Goal: Information Seeking & Learning: Learn about a topic

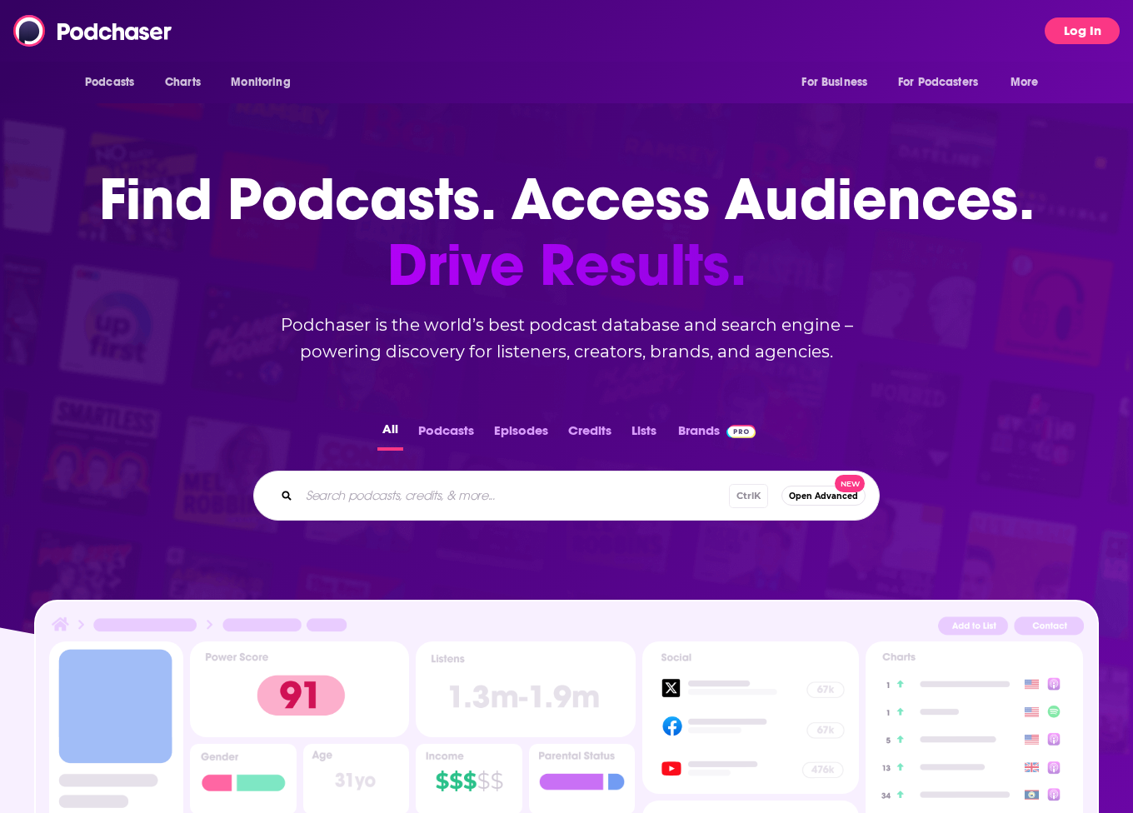
click at [1099, 26] on button "Log In" at bounding box center [1081, 30] width 75 height 27
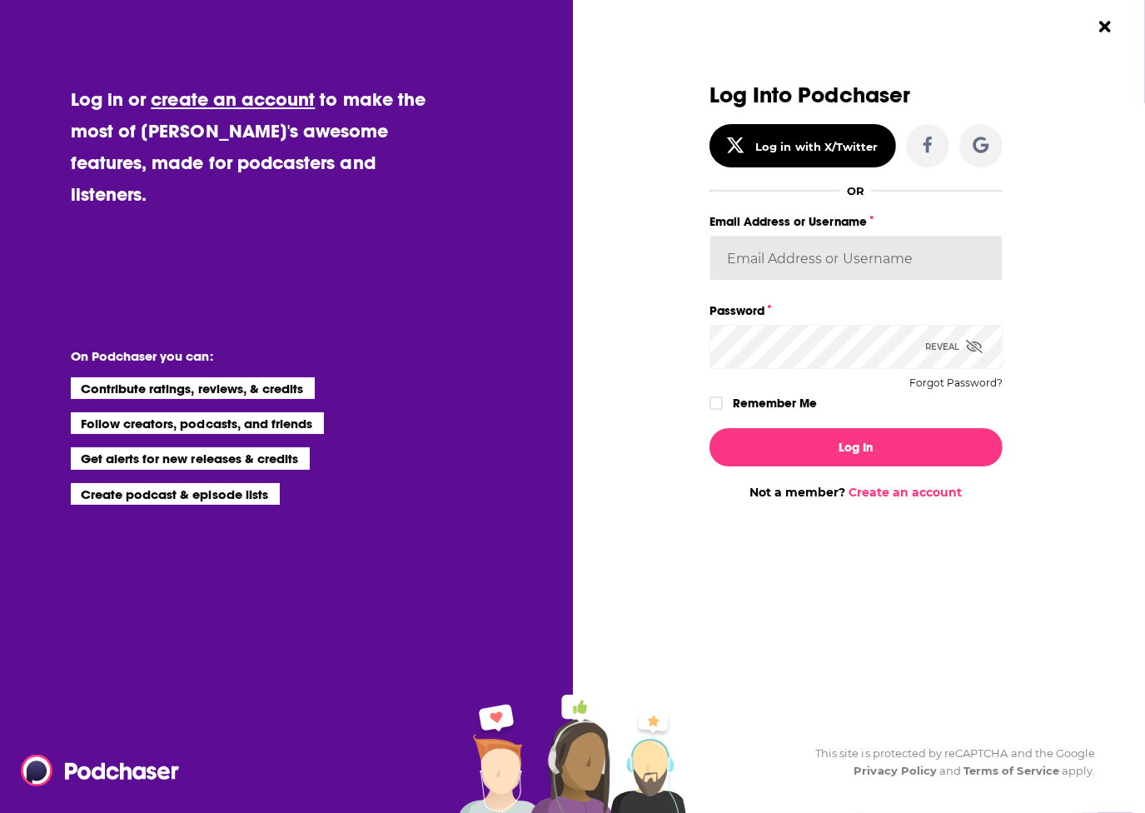
click at [780, 262] on input "Email Address or Username" at bounding box center [856, 258] width 293 height 45
type input "[EMAIL_ADDRESS][PERSON_NAME][DOMAIN_NAME]"
click at [970, 151] on button "Dialog" at bounding box center [980, 145] width 43 height 43
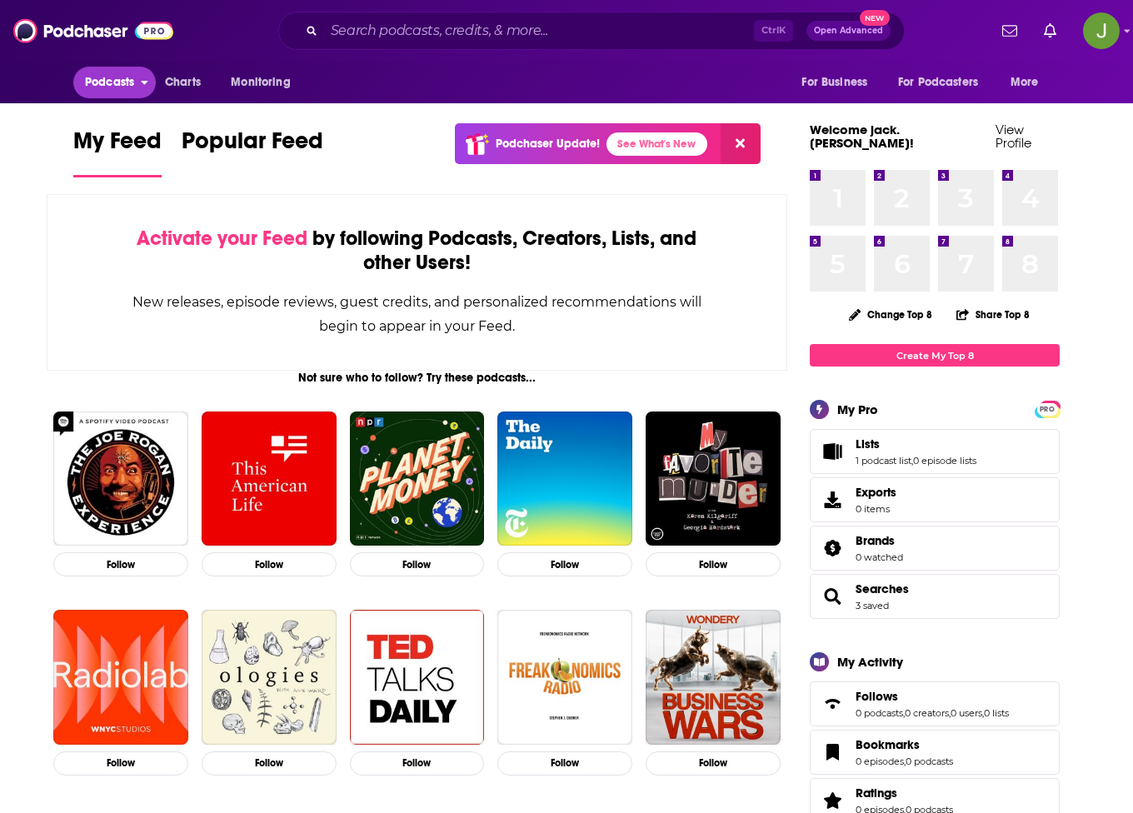
click at [123, 83] on span "Podcasts" at bounding box center [109, 82] width 49 height 23
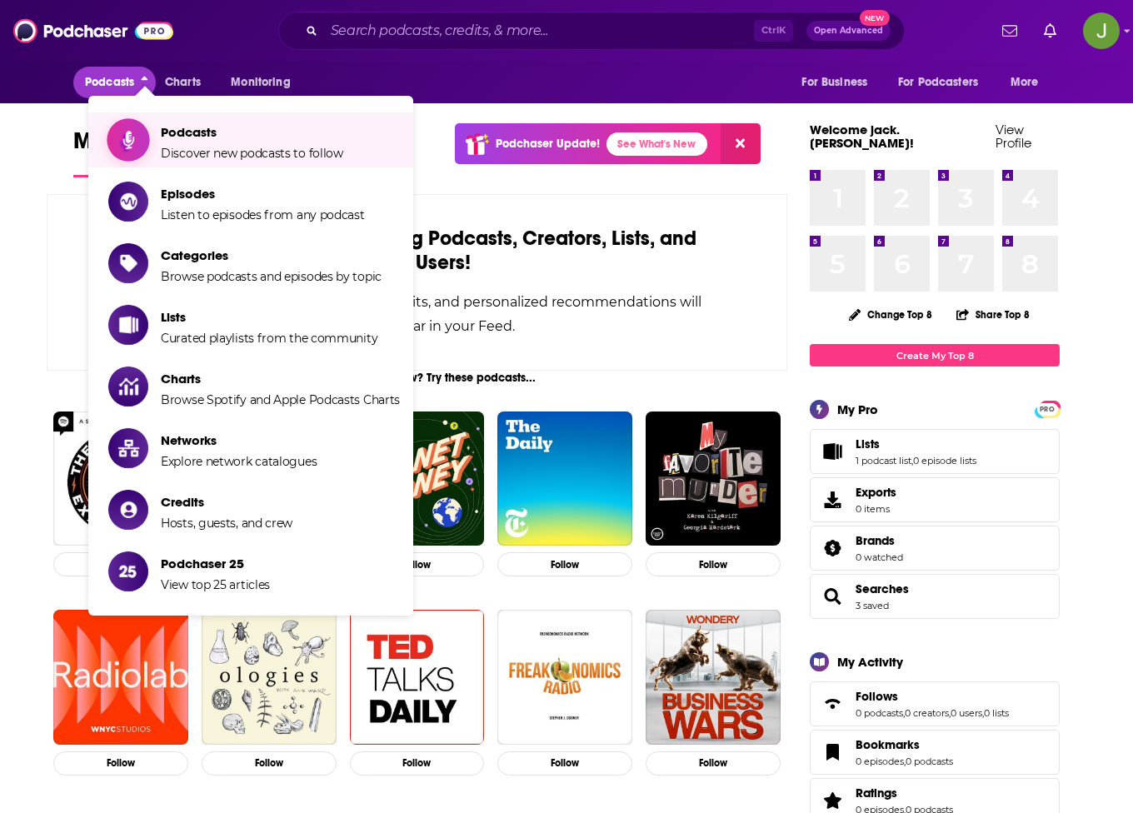
click at [183, 139] on span "Podcasts" at bounding box center [252, 132] width 182 height 16
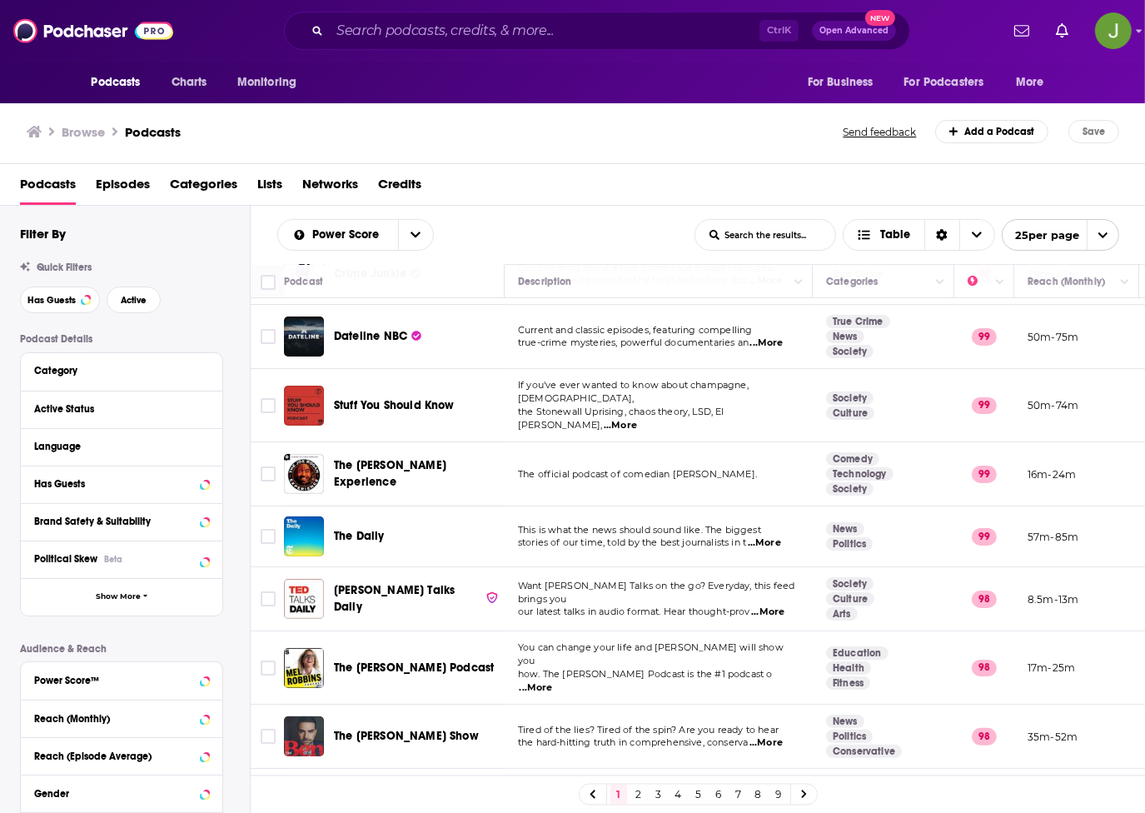
scroll to position [250, 0]
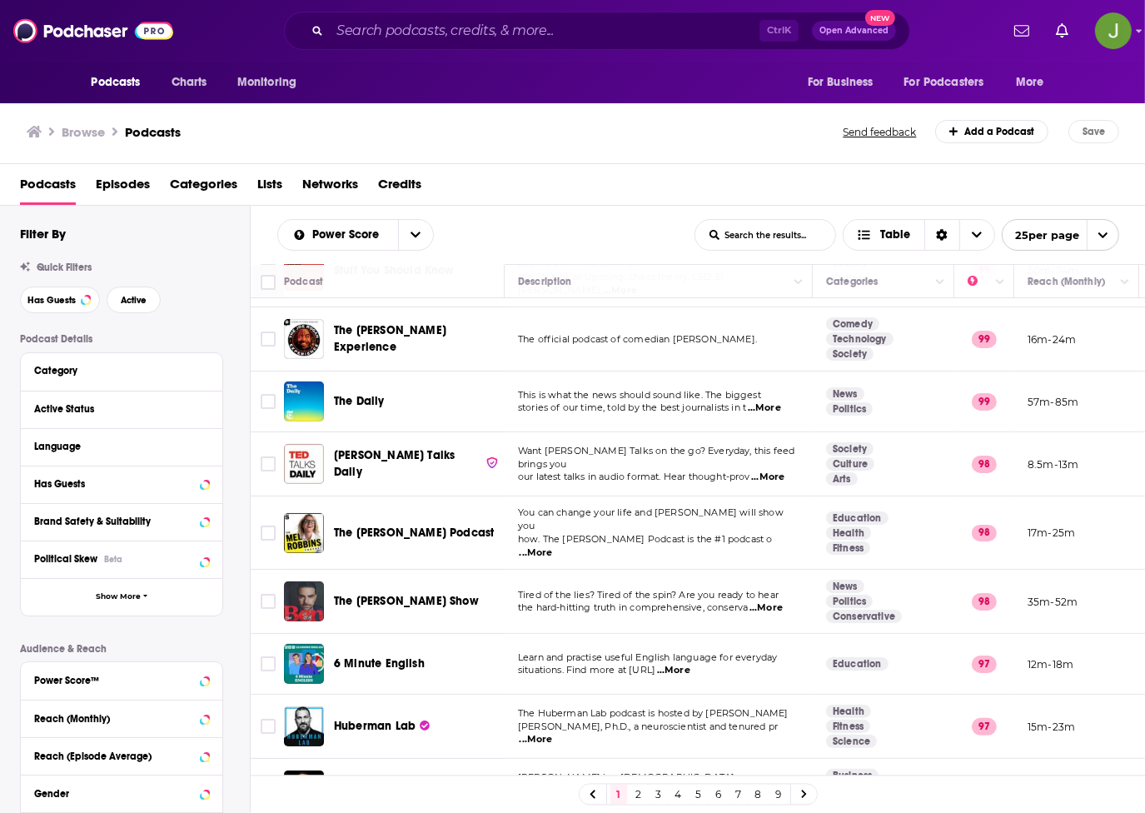
click at [1132, 32] on div "Podcasts Charts Monitoring Ctrl K Open Advanced New For Business For Podcasters…" at bounding box center [572, 31] width 1145 height 62
click at [1132, 30] on div "Podcasts Charts Monitoring Ctrl K Open Advanced New For Business For Podcasters…" at bounding box center [572, 31] width 1145 height 62
click at [1132, 30] on icon "Show profile menu" at bounding box center [1140, 31] width 6 height 3
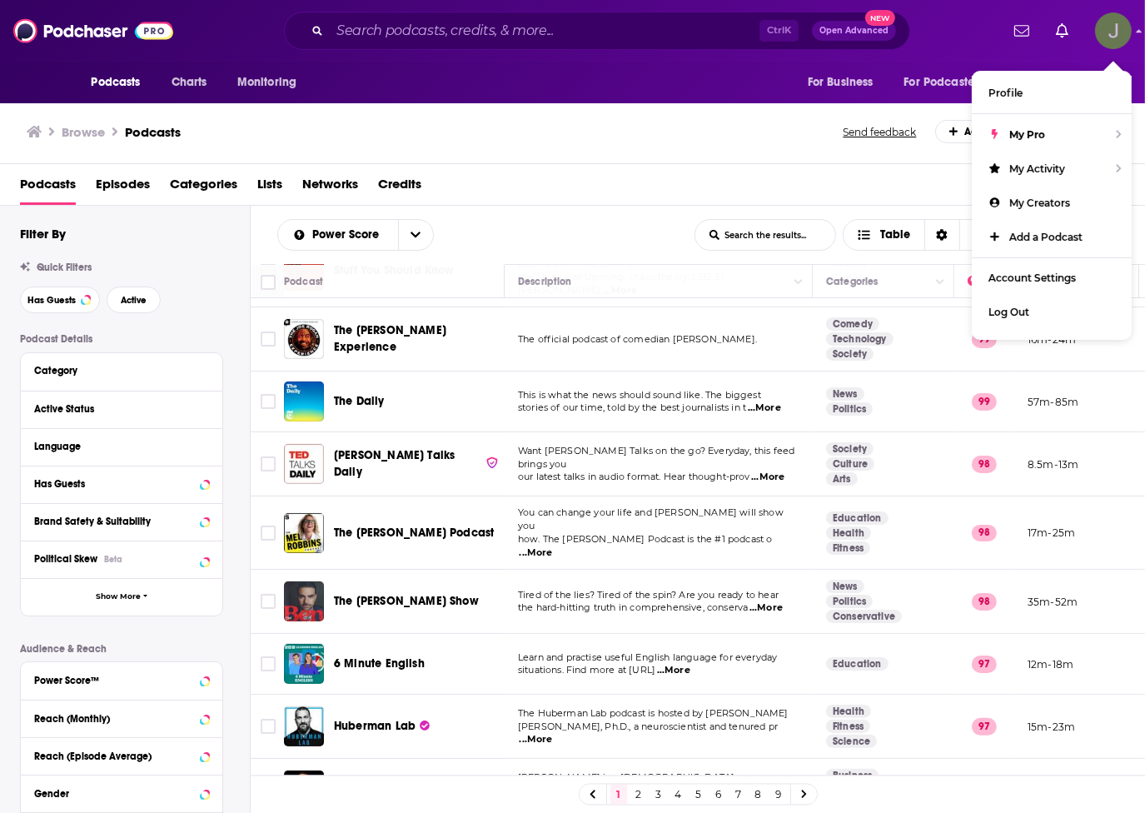
click at [1132, 29] on icon "Show profile menu" at bounding box center [1139, 31] width 7 height 10
drag, startPoint x: 500, startPoint y: 122, endPoint x: 489, endPoint y: 122, distance: 10.8
click at [499, 122] on div "Browse Podcasts" at bounding box center [436, 131] width 819 height 23
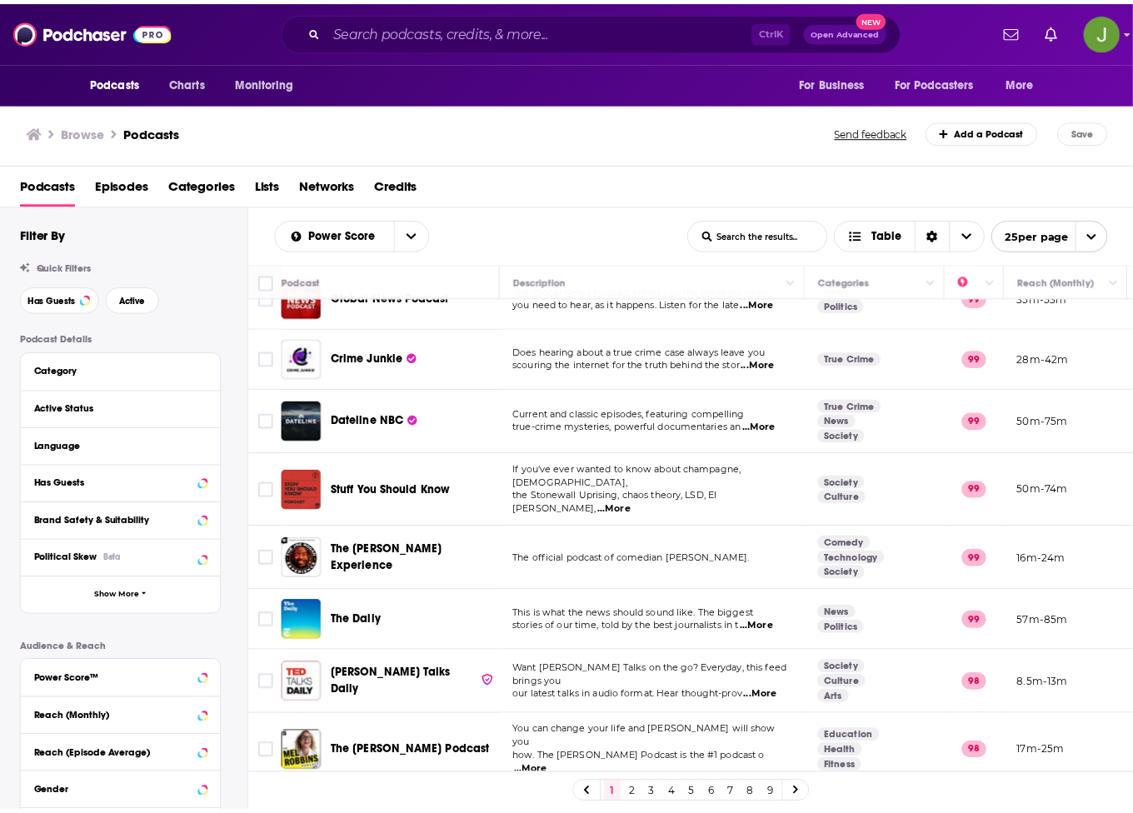
scroll to position [0, 0]
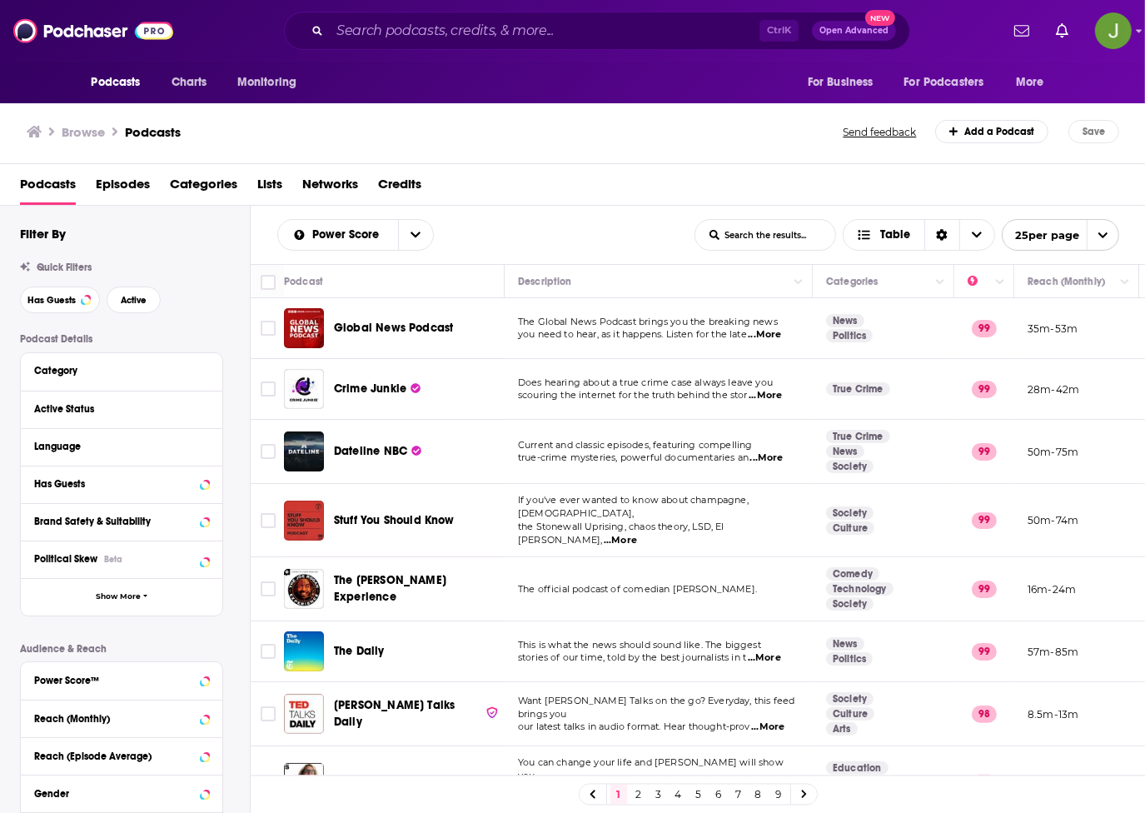
click at [380, 320] on span "Global News Podcast" at bounding box center [393, 328] width 119 height 17
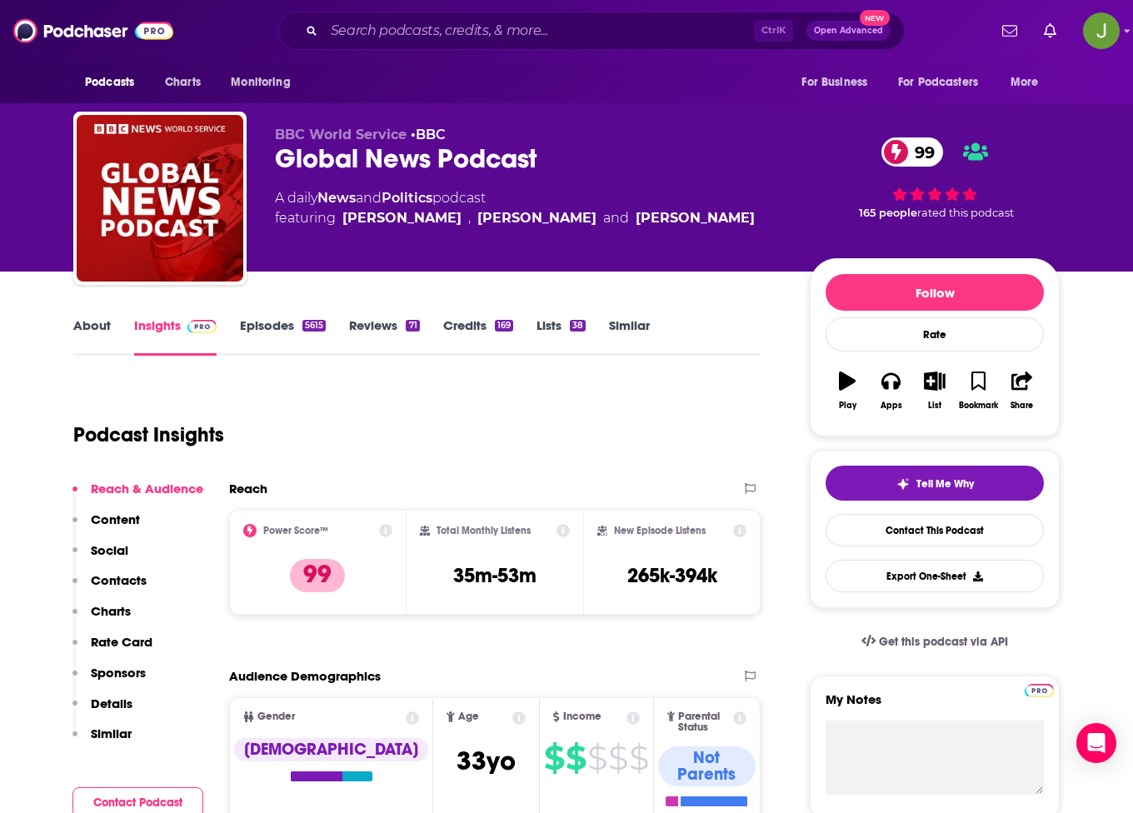
click at [257, 333] on link "Episodes 5615" at bounding box center [283, 336] width 86 height 38
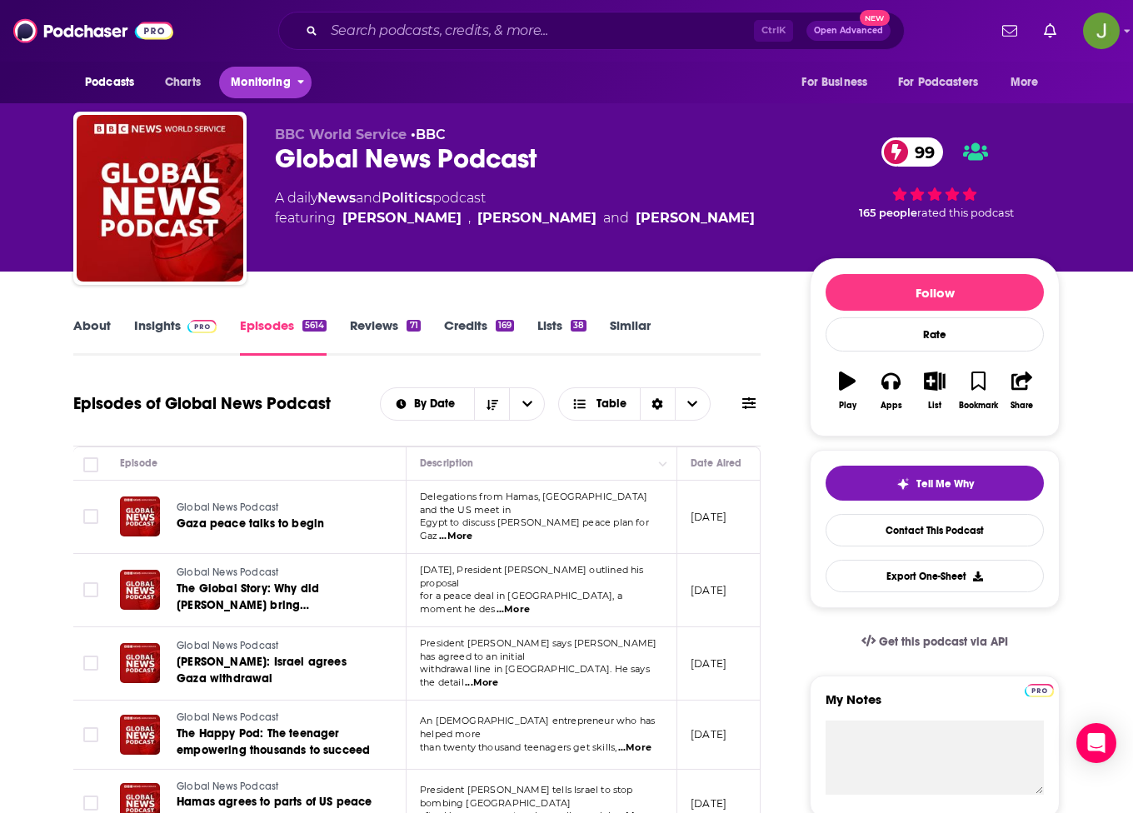
click at [252, 67] on button "Monitoring" at bounding box center [265, 83] width 92 height 32
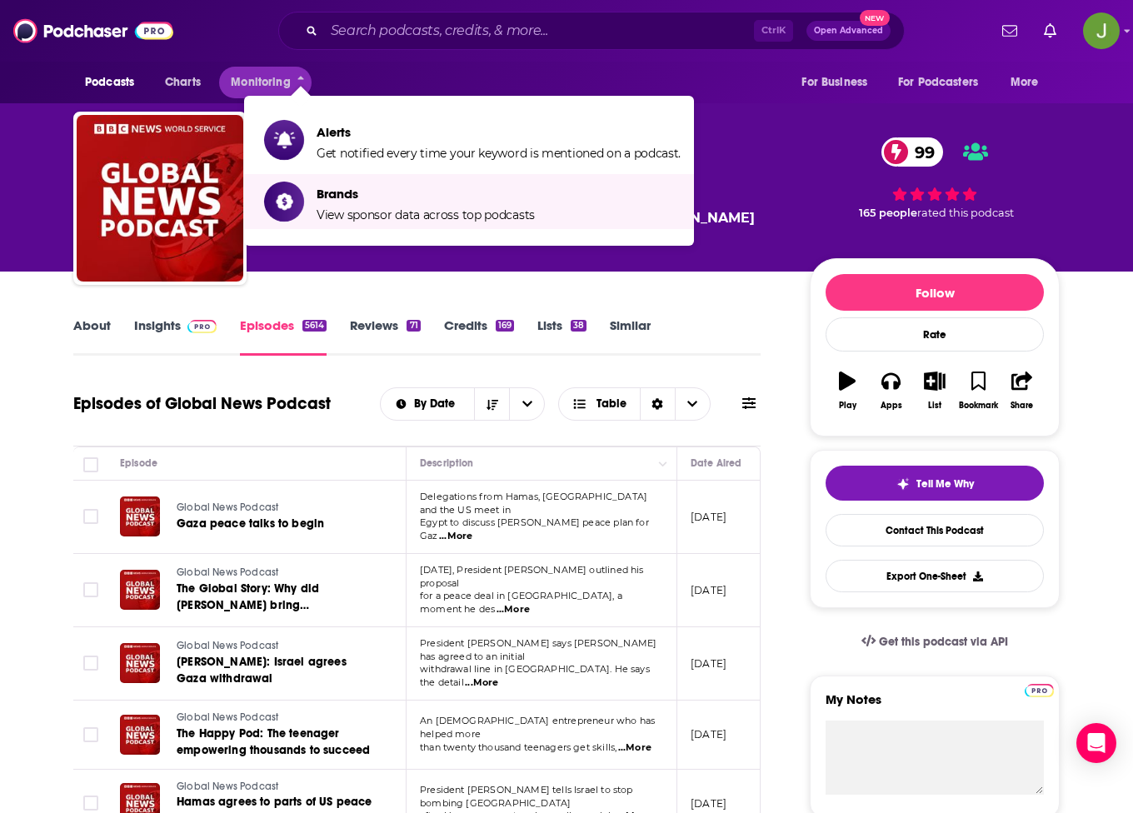
click at [145, 340] on link "Insights" at bounding box center [175, 336] width 82 height 38
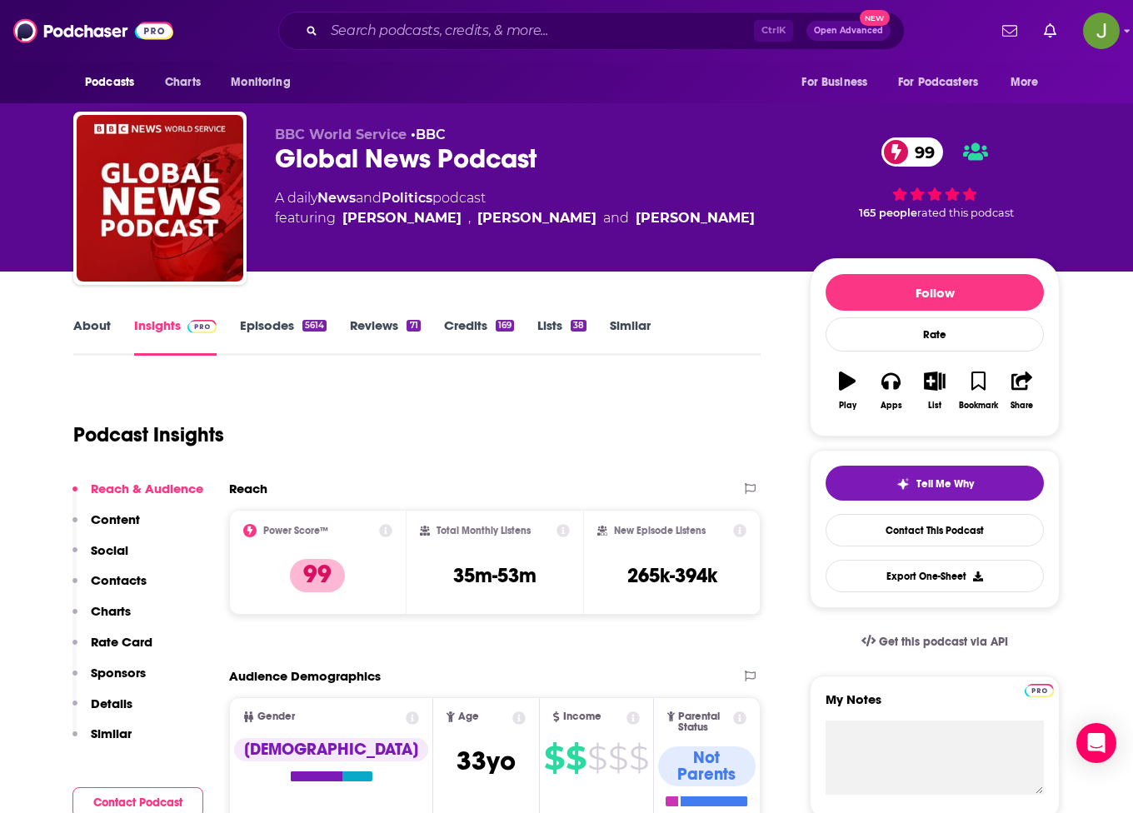
click at [149, 331] on link "Insights" at bounding box center [175, 336] width 82 height 38
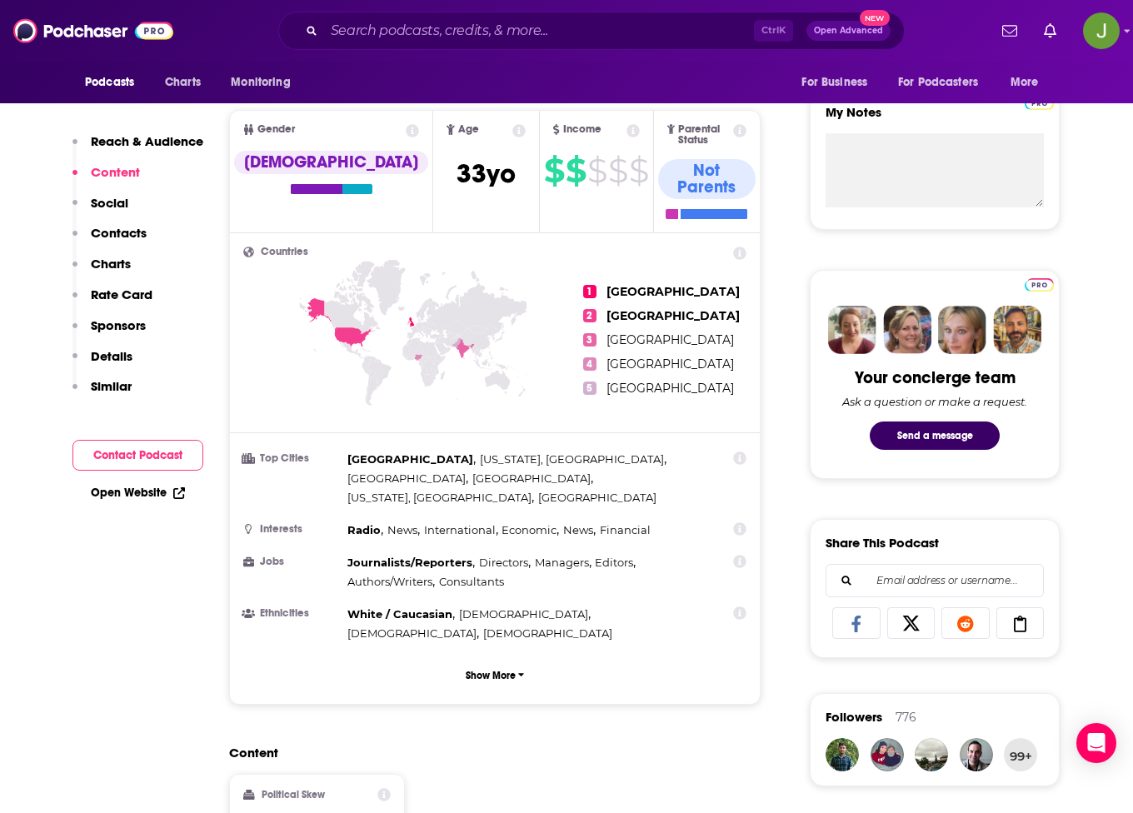
scroll to position [250, 0]
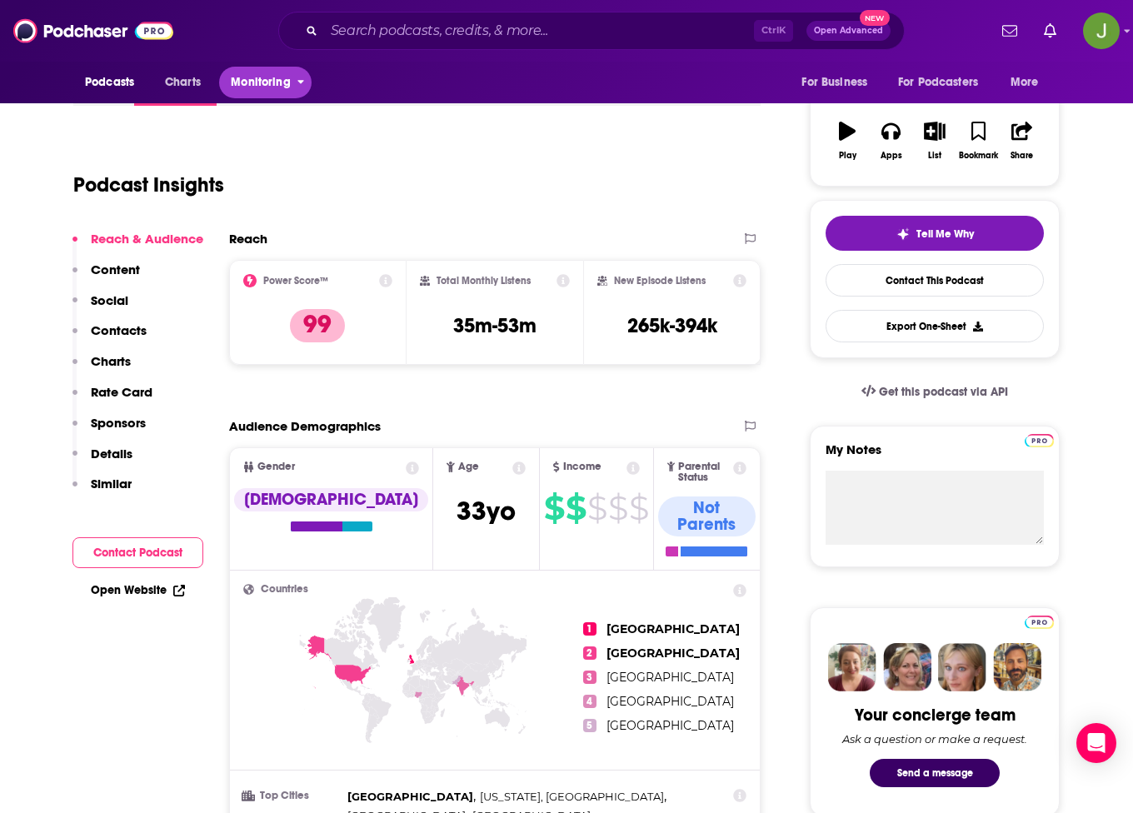
click at [260, 84] on span "Monitoring" at bounding box center [260, 82] width 59 height 23
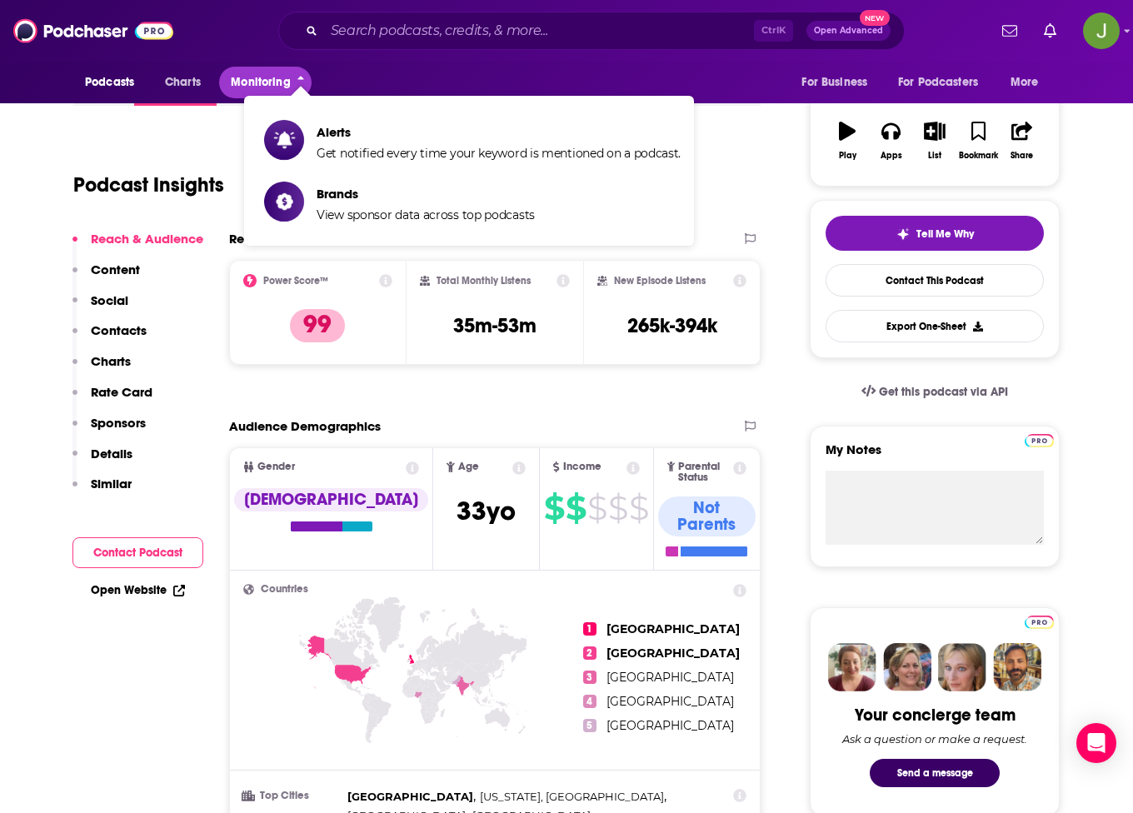
click at [260, 84] on span "Monitoring" at bounding box center [260, 82] width 59 height 23
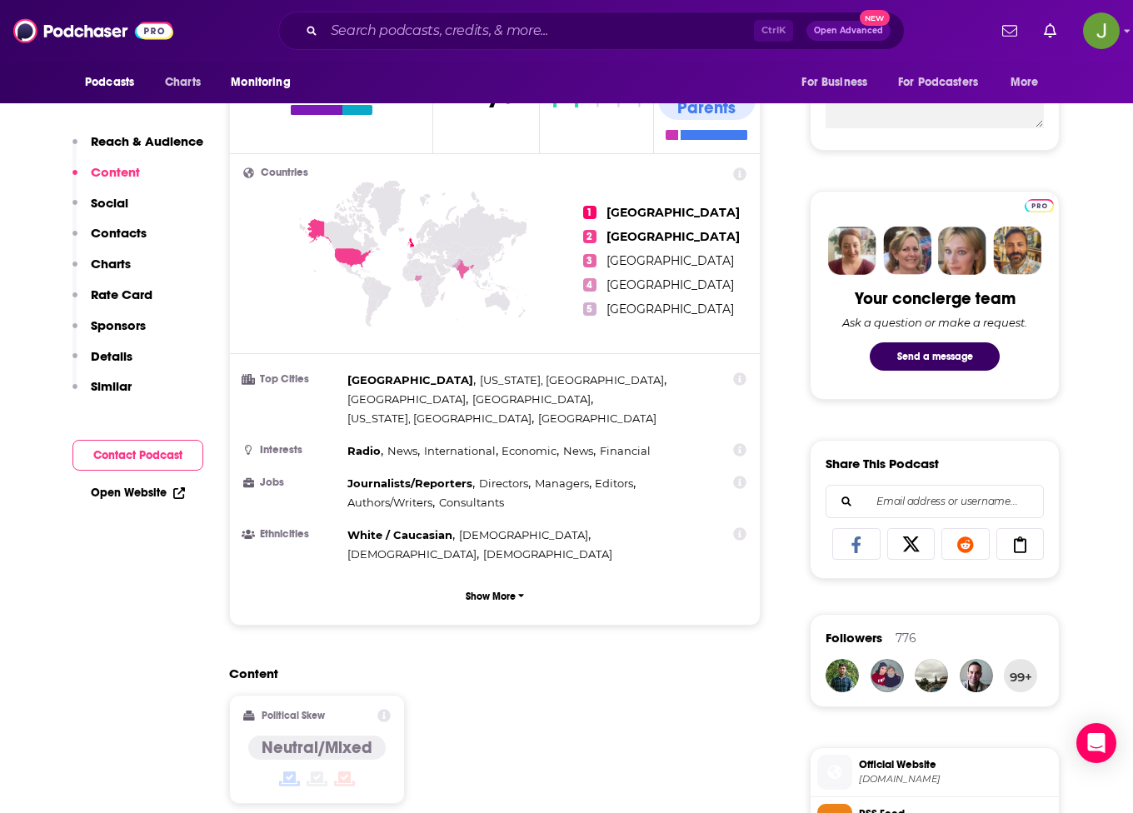
scroll to position [167, 0]
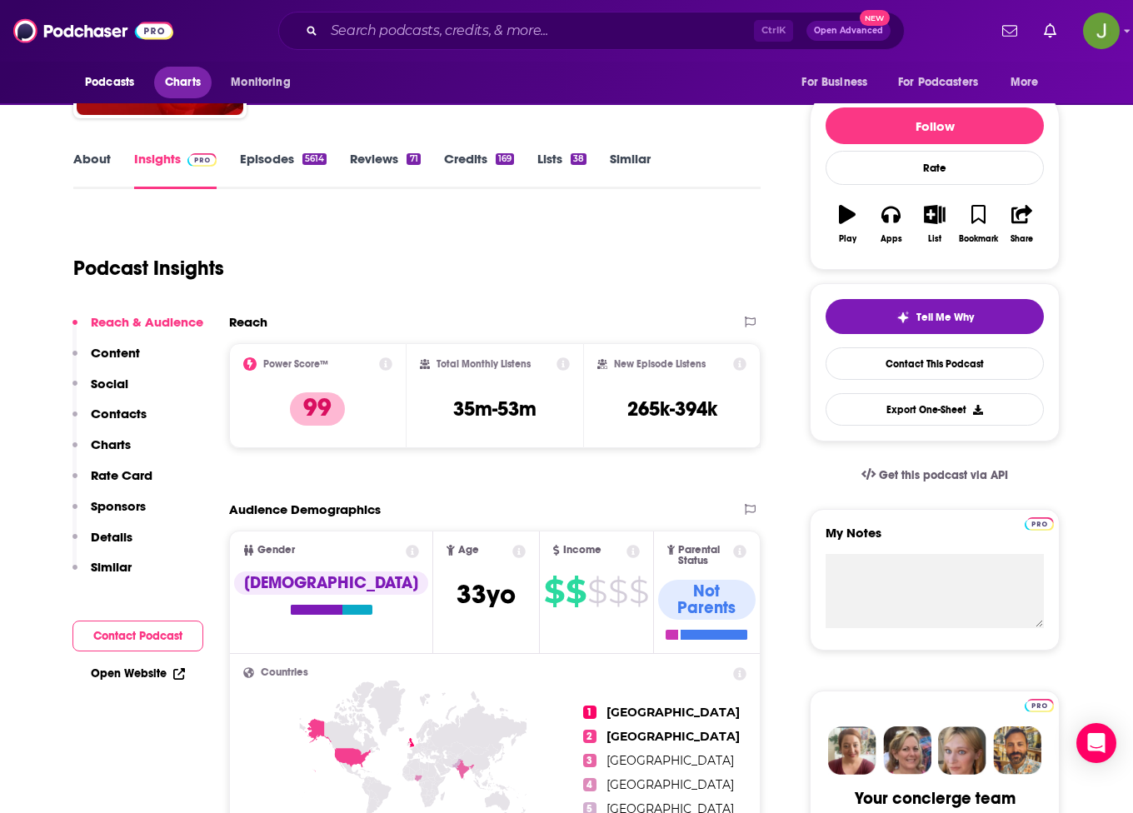
click at [170, 78] on span "Charts" at bounding box center [183, 82] width 36 height 23
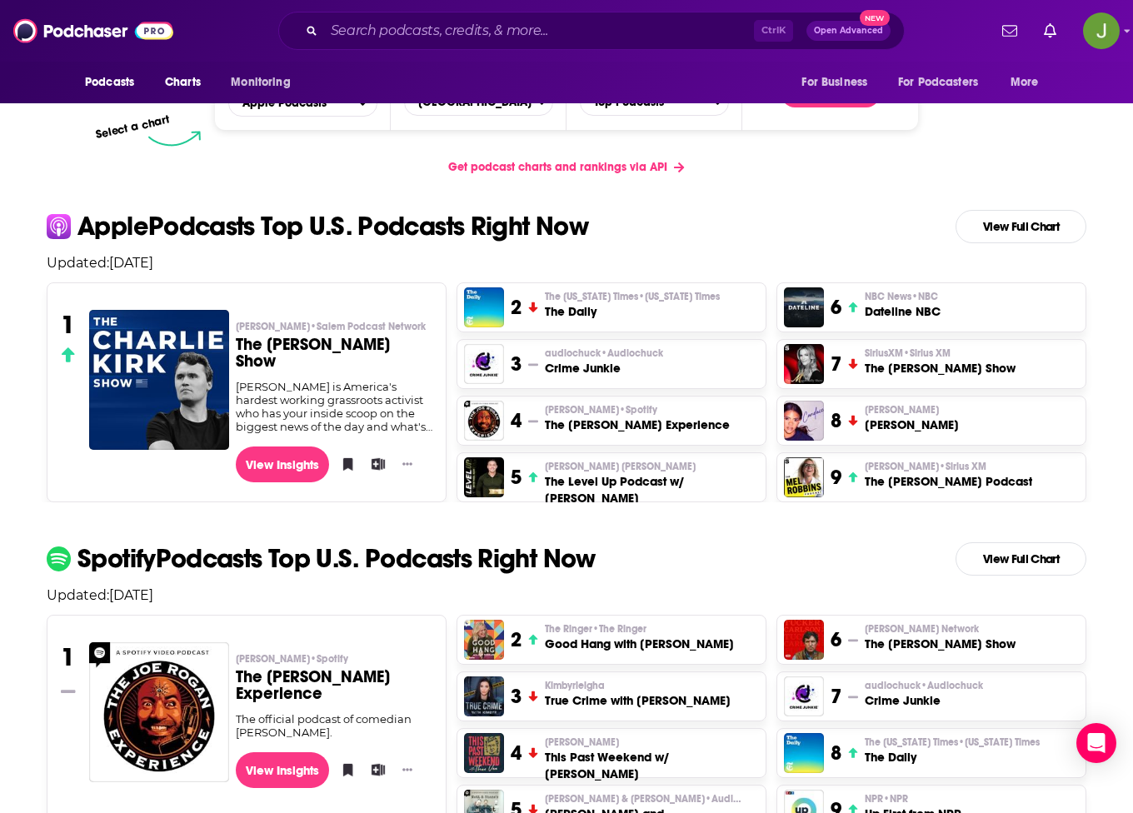
scroll to position [333, 0]
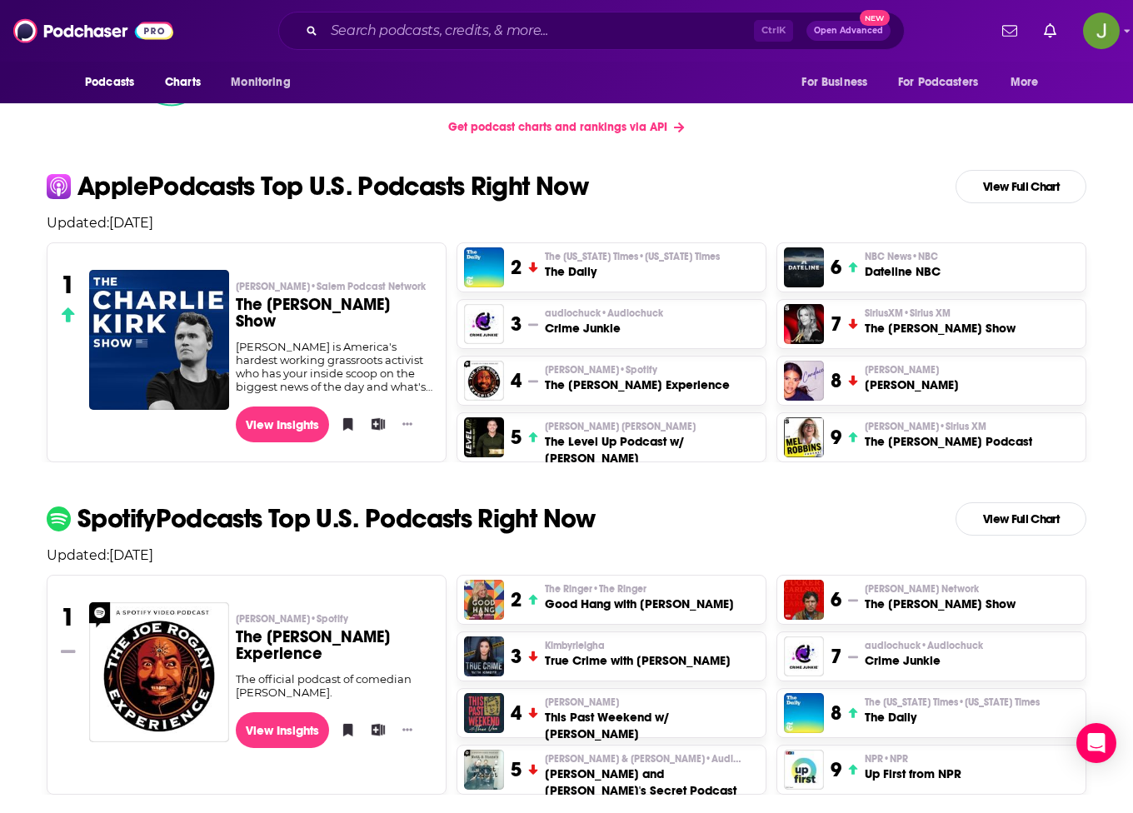
click at [613, 381] on h3 "The Joe Rogan Experience" at bounding box center [637, 384] width 185 height 17
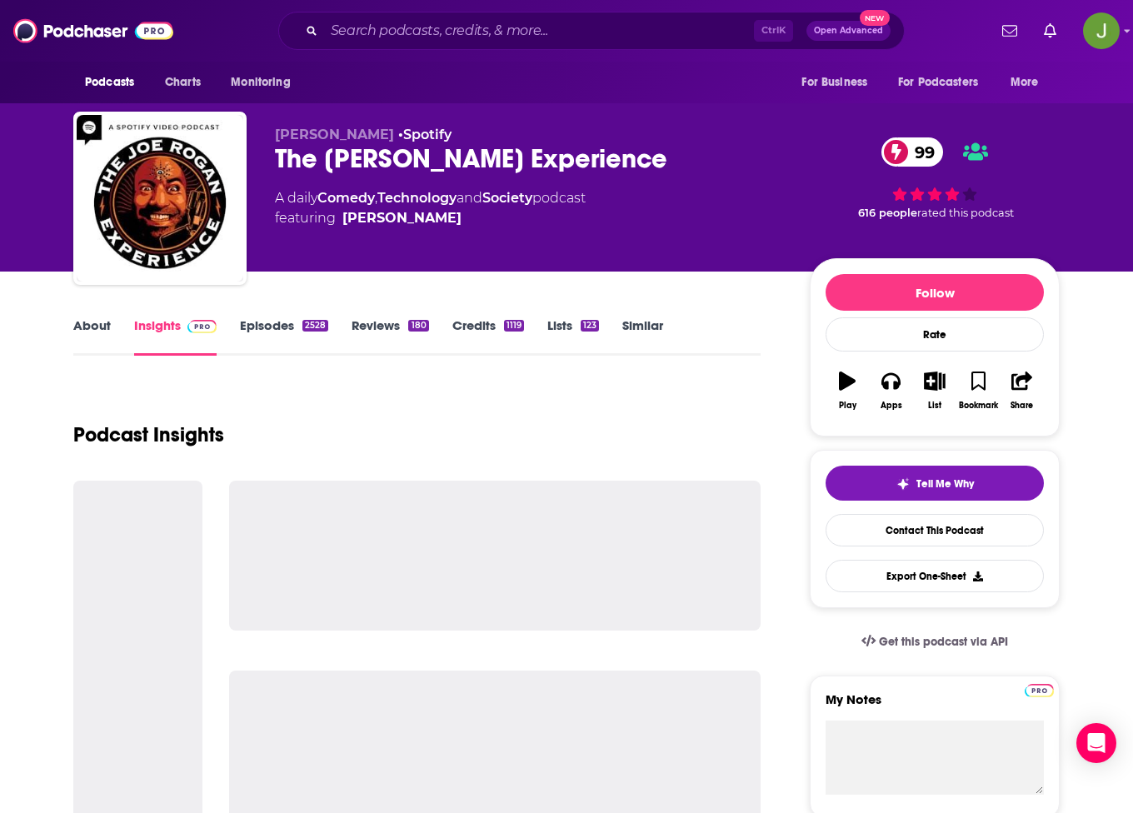
click at [280, 326] on link "Episodes 2528" at bounding box center [284, 336] width 88 height 38
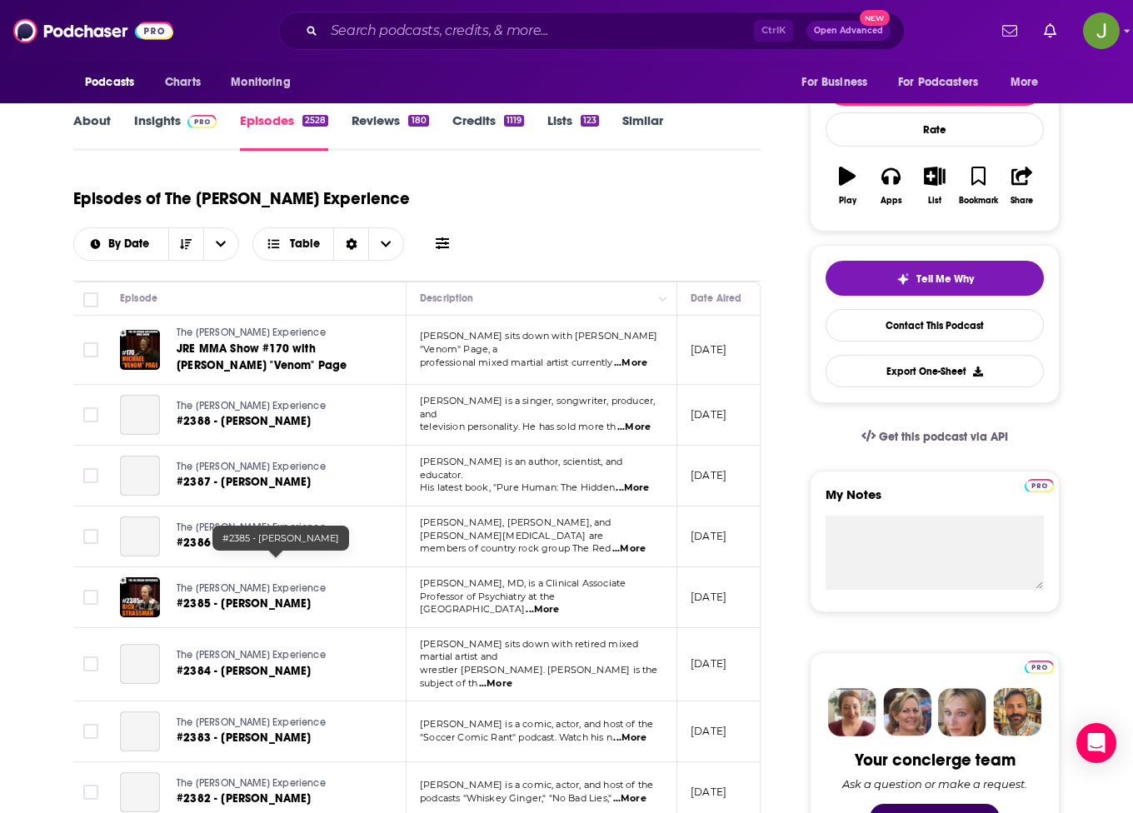
scroll to position [250, 0]
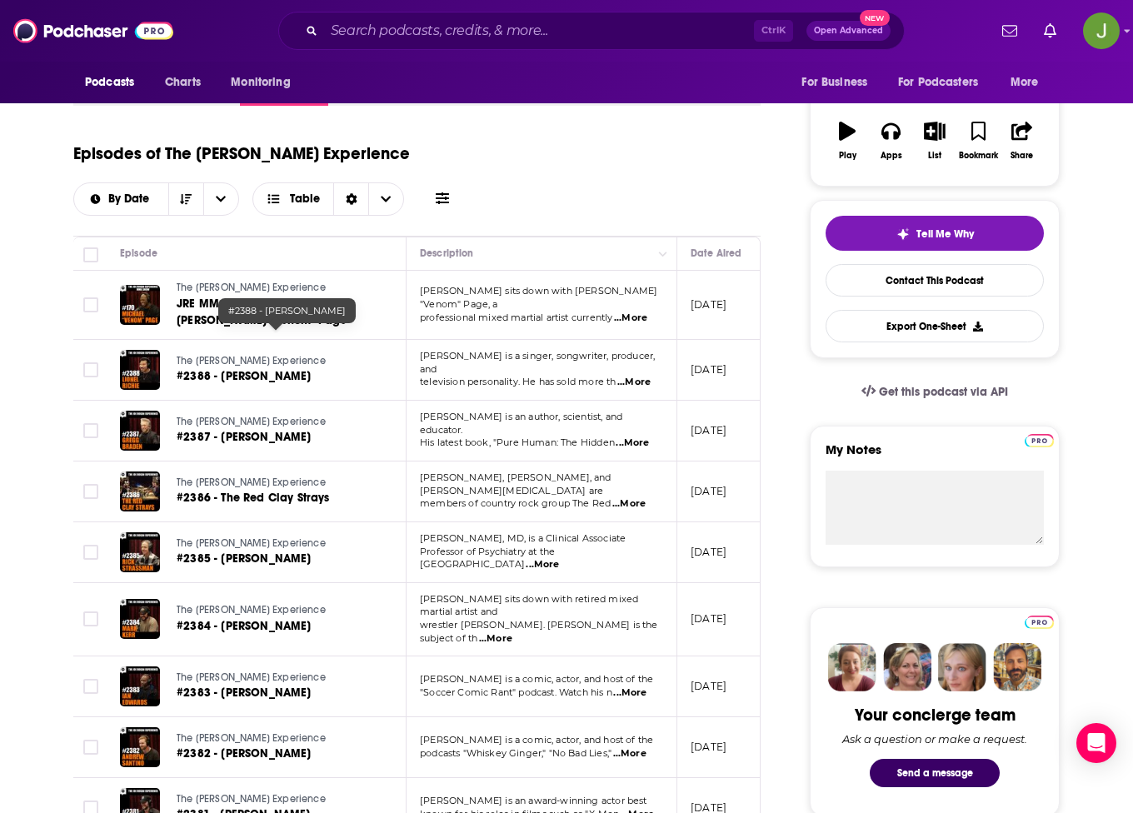
click at [537, 271] on td "Joe sits down with Michael "Venom" Page, a professional mixed martial artist cu…" at bounding box center [541, 305] width 271 height 69
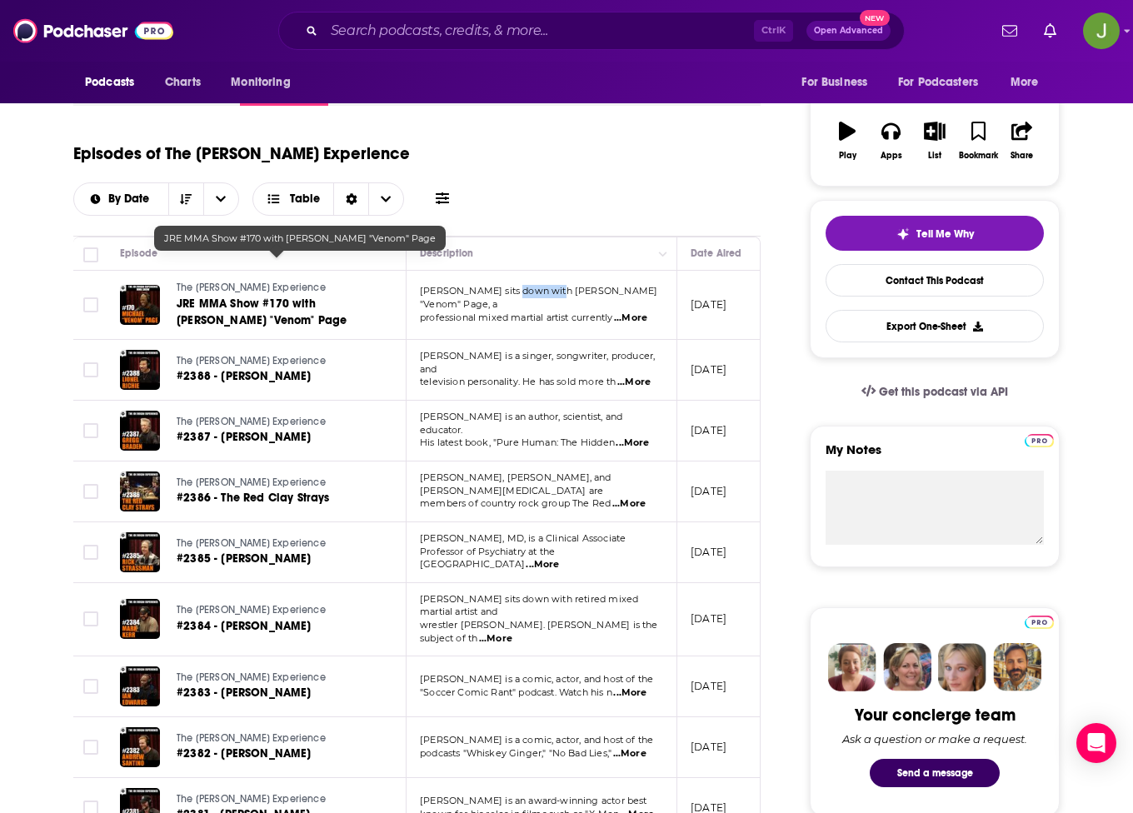
click at [209, 296] on link "JRE MMA Show #170 with Michael "Venom" Page" at bounding box center [277, 312] width 200 height 33
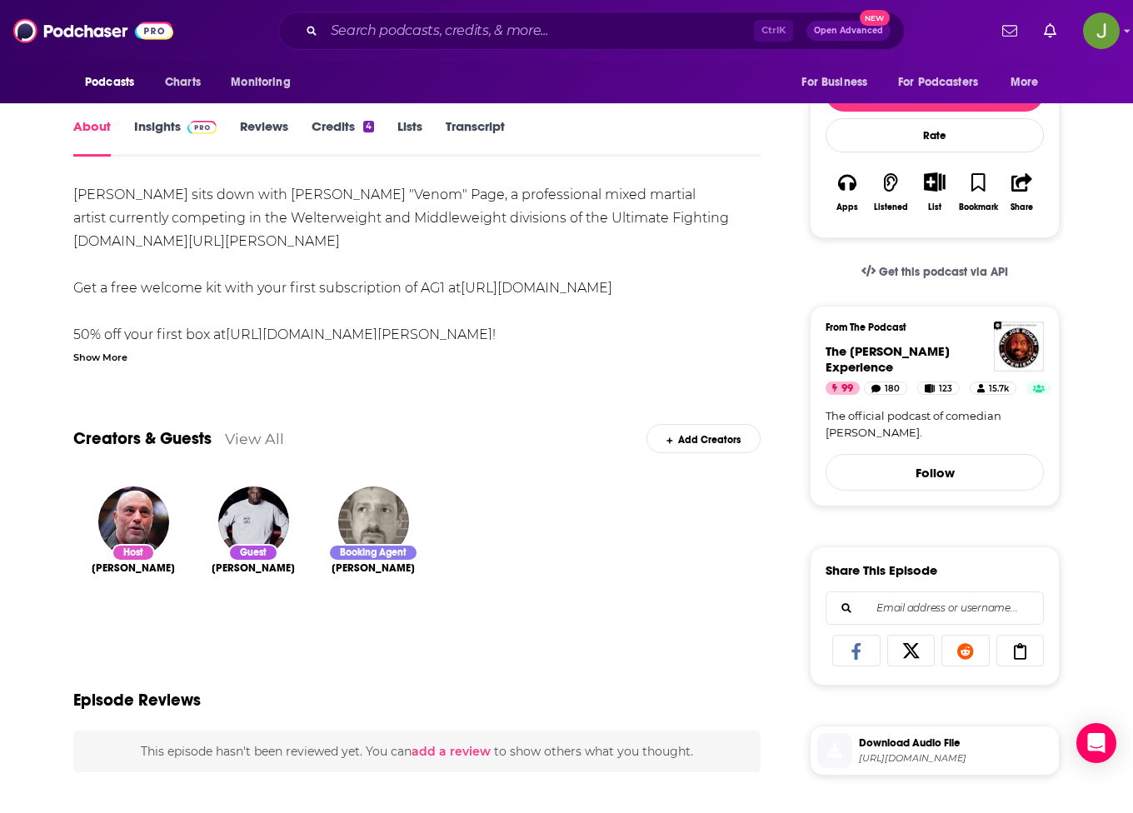
scroll to position [167, 0]
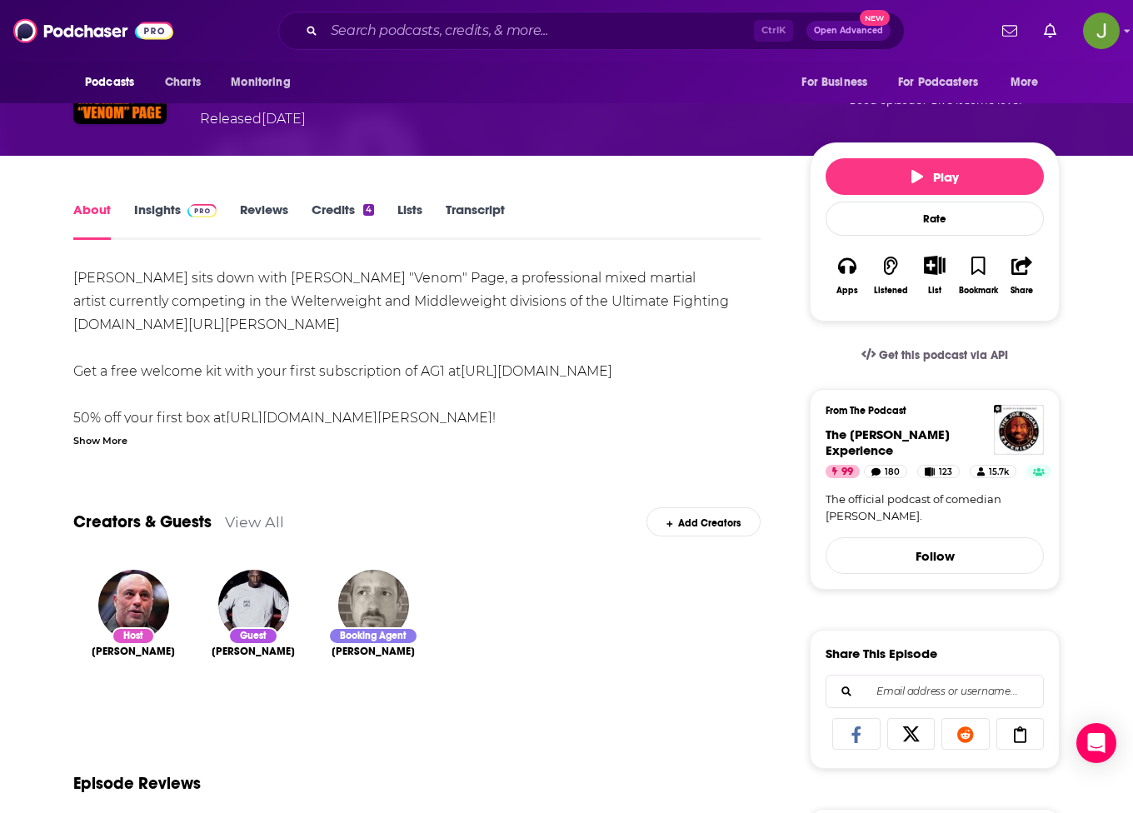
click at [137, 213] on link "Insights" at bounding box center [175, 221] width 82 height 38
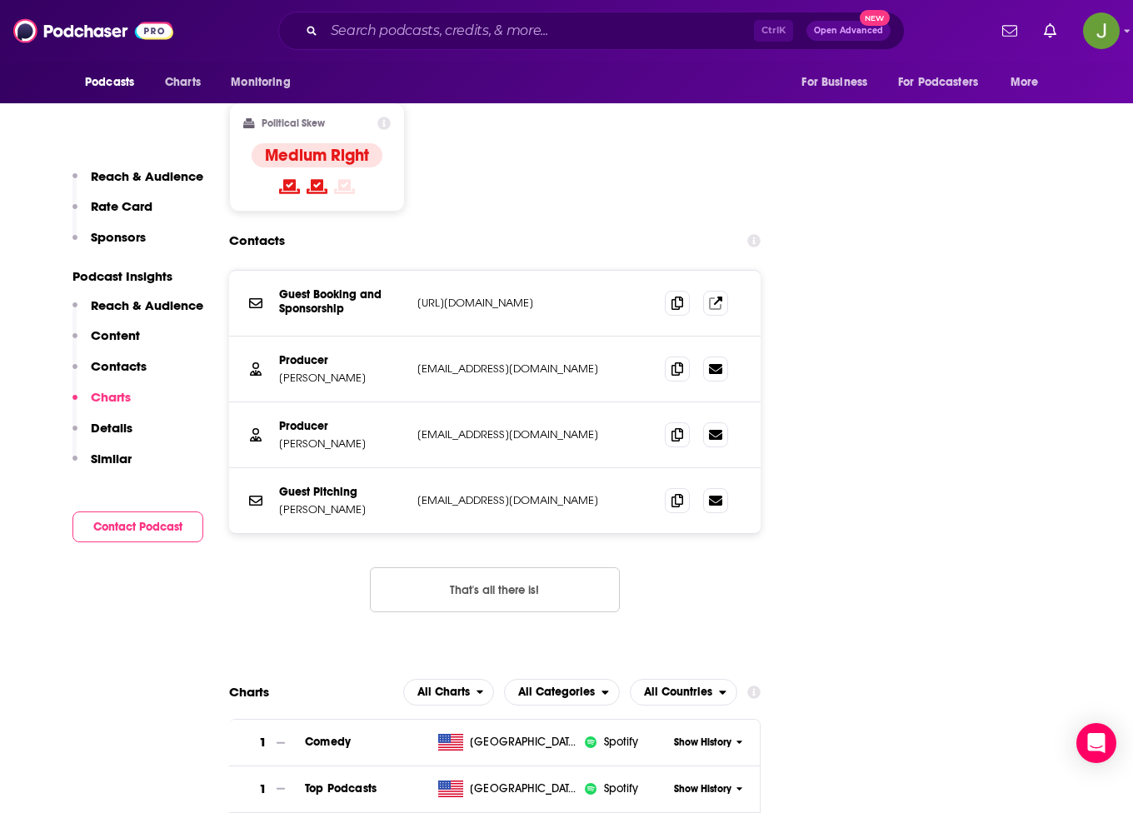
scroll to position [2082, 0]
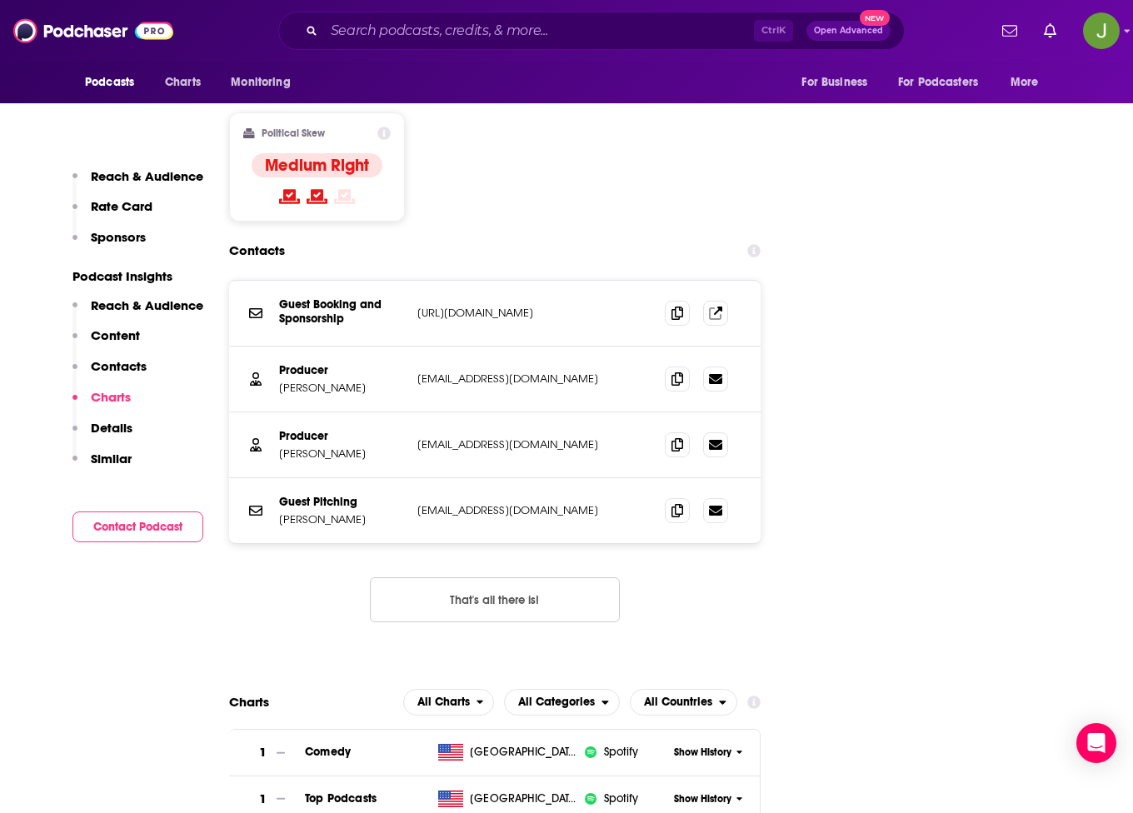
click at [853, 30] on span "Open Advanced" at bounding box center [848, 31] width 69 height 8
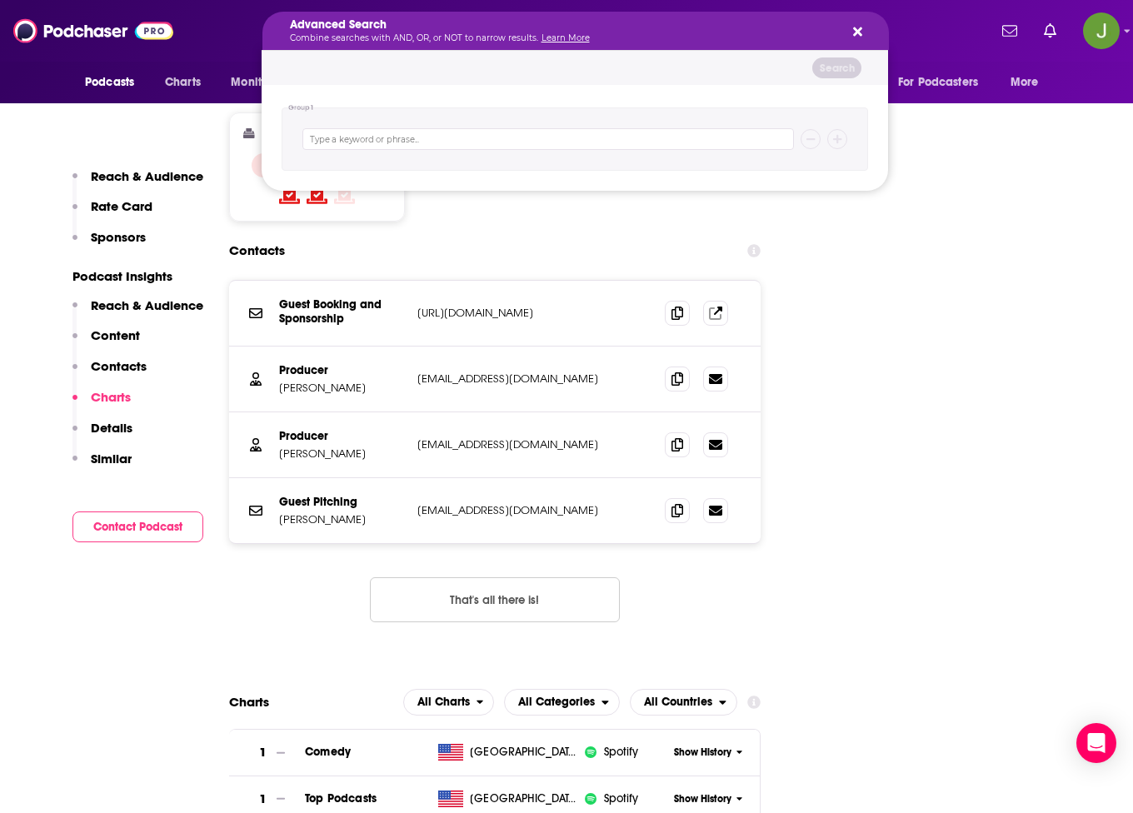
click at [850, 36] on button "Search podcasts, credits, & more..." at bounding box center [854, 30] width 13 height 13
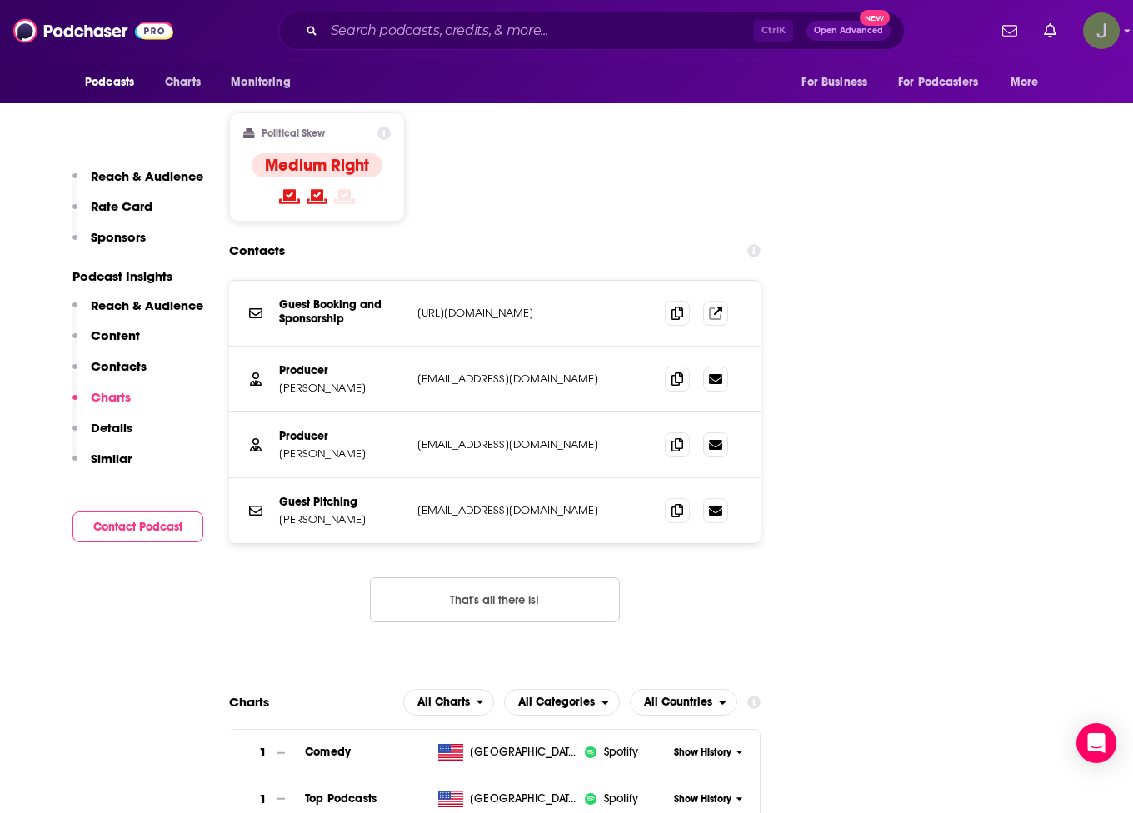
click at [1116, 32] on img "Logged in as jack.bradbury" at bounding box center [1101, 30] width 37 height 37
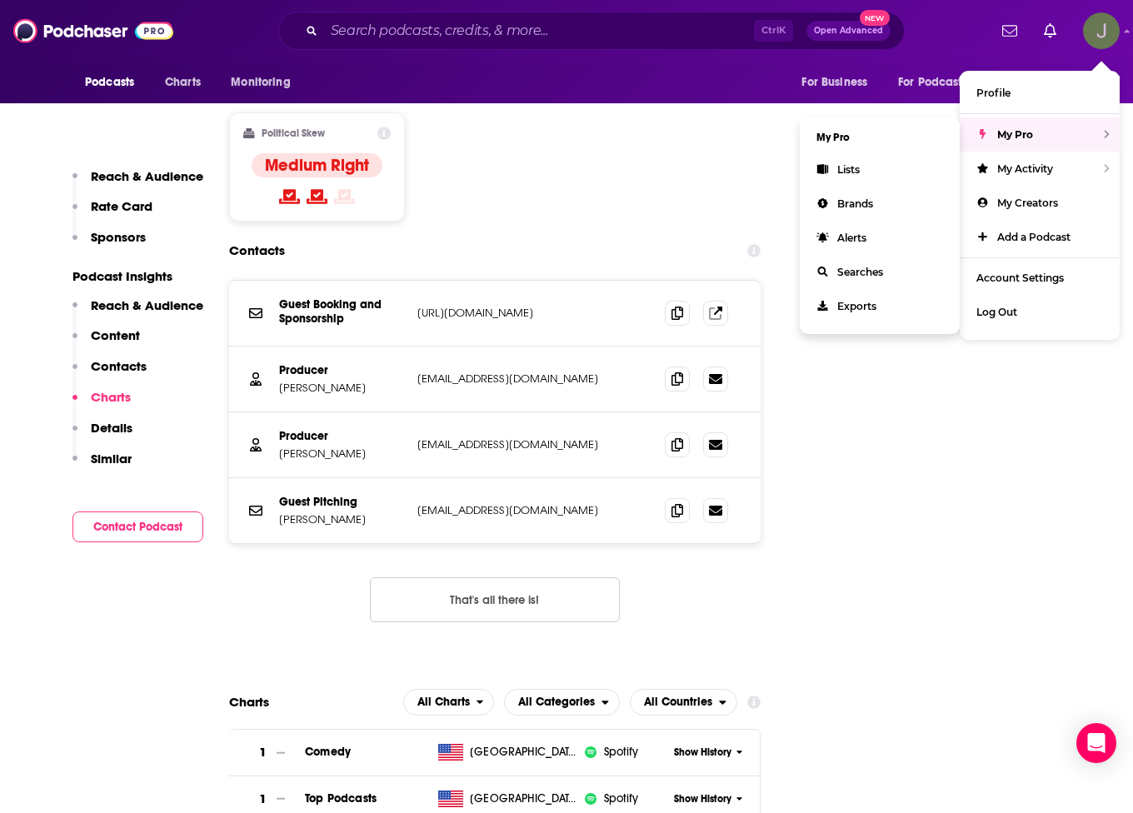
click at [1043, 124] on div "My Pro" at bounding box center [1039, 134] width 160 height 34
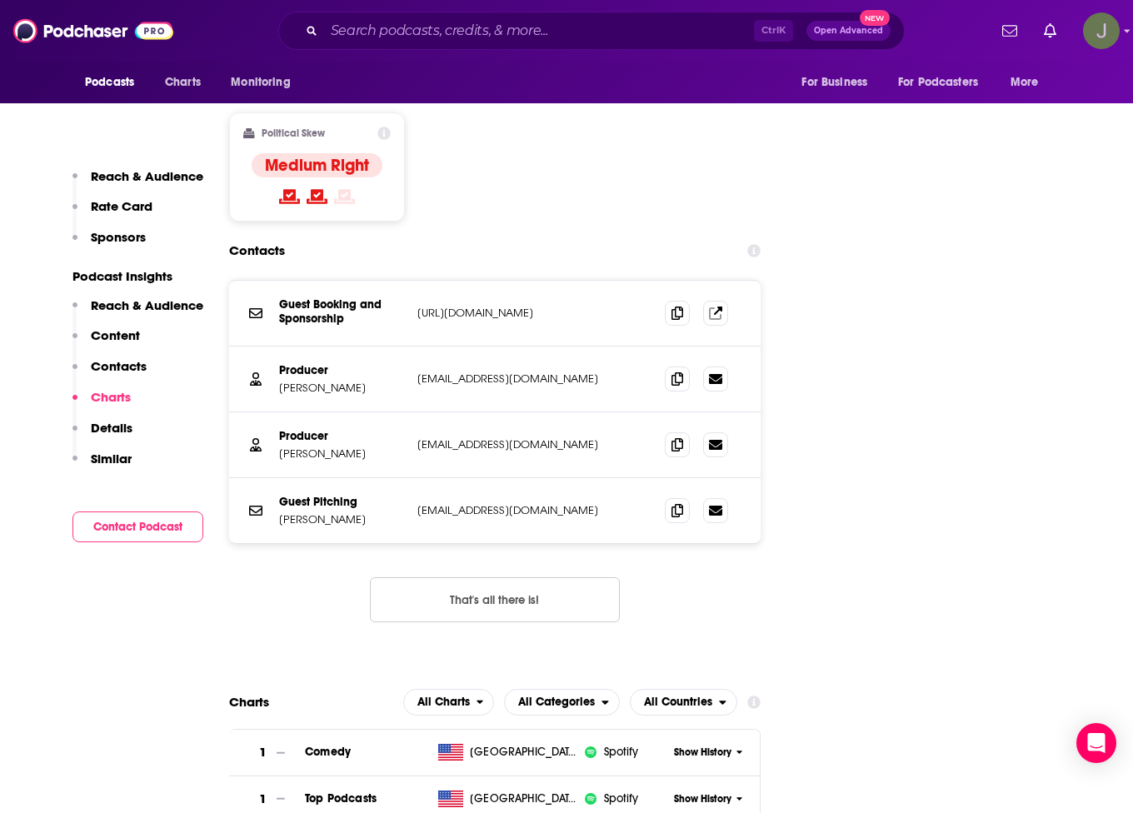
click at [1098, 30] on img "Logged in as jack.bradbury" at bounding box center [1101, 30] width 37 height 37
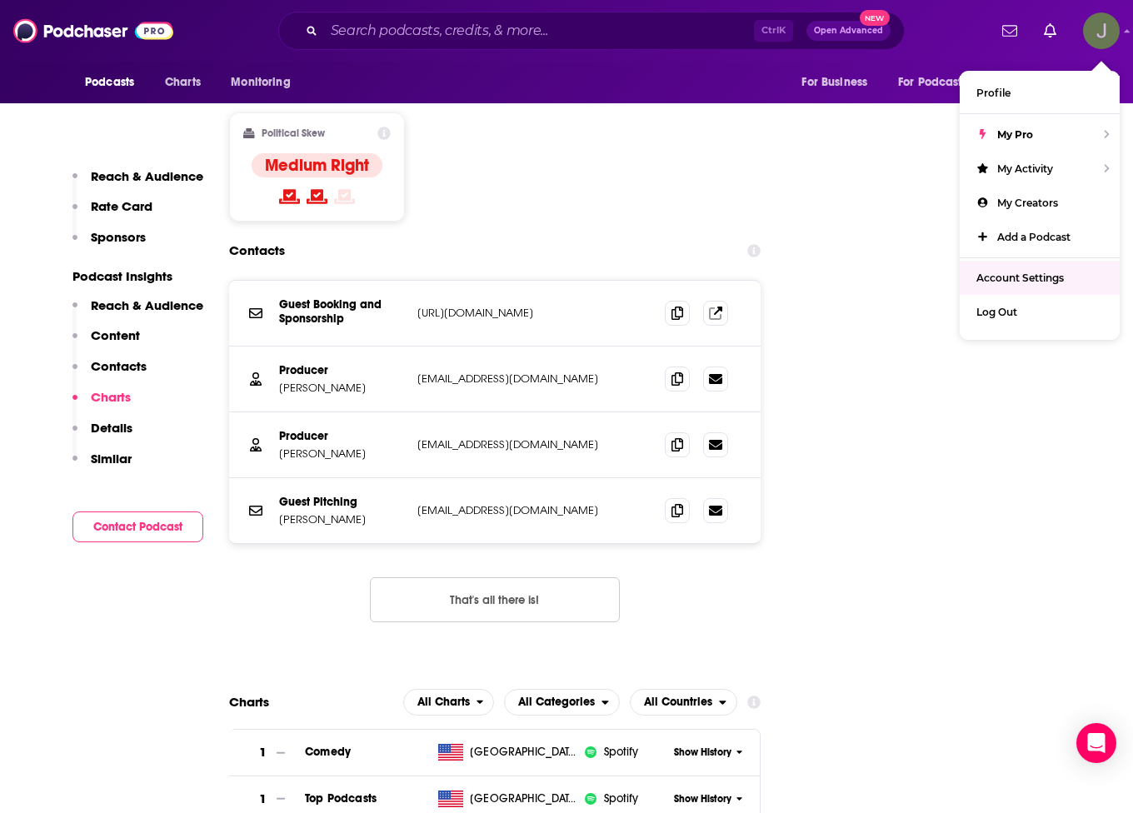
click at [1039, 269] on link "Account Settings" at bounding box center [1039, 278] width 160 height 34
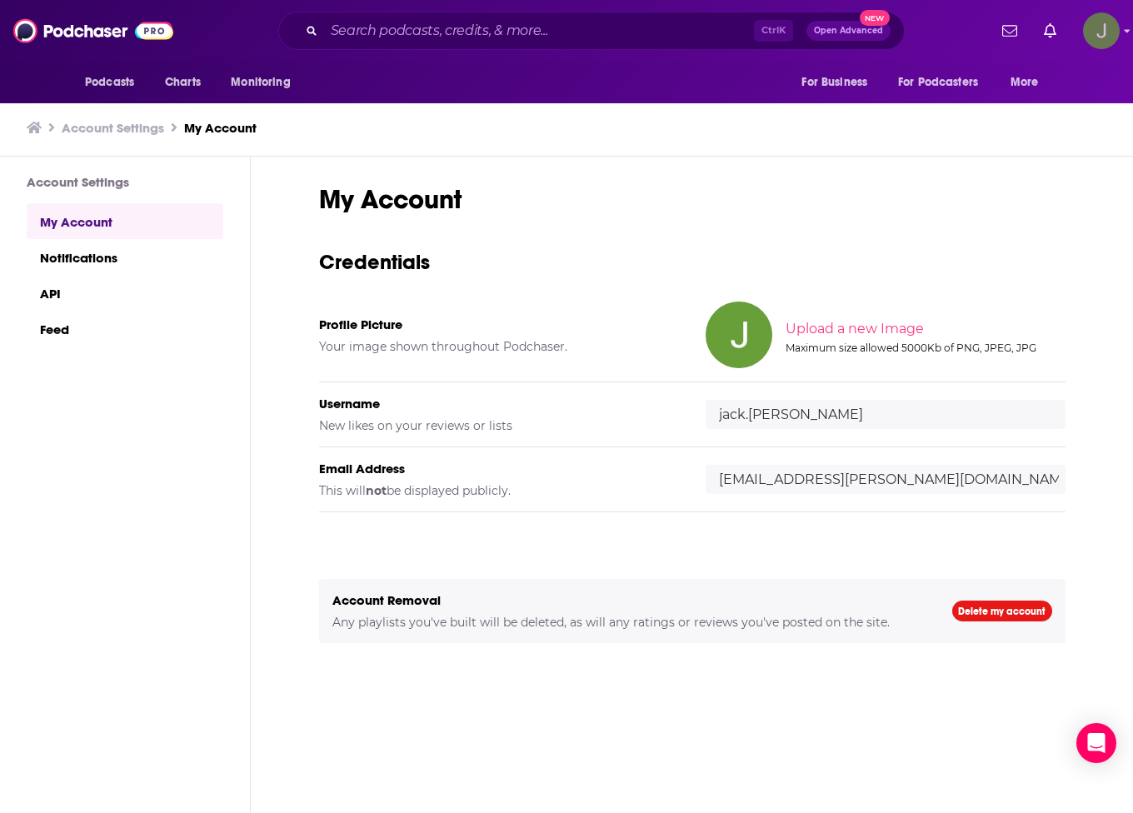
click at [1089, 36] on img "Logged in as jack.bradbury" at bounding box center [1101, 30] width 37 height 37
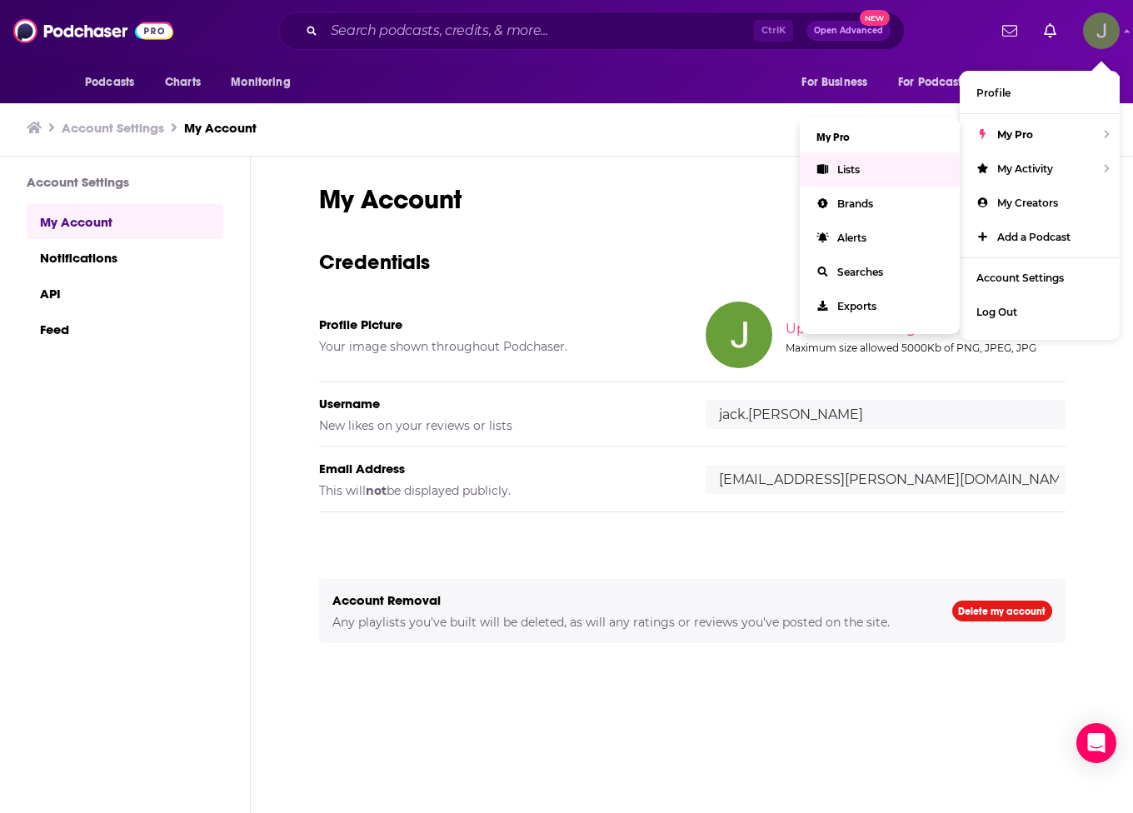
click at [881, 166] on link "Lists" at bounding box center [880, 169] width 160 height 34
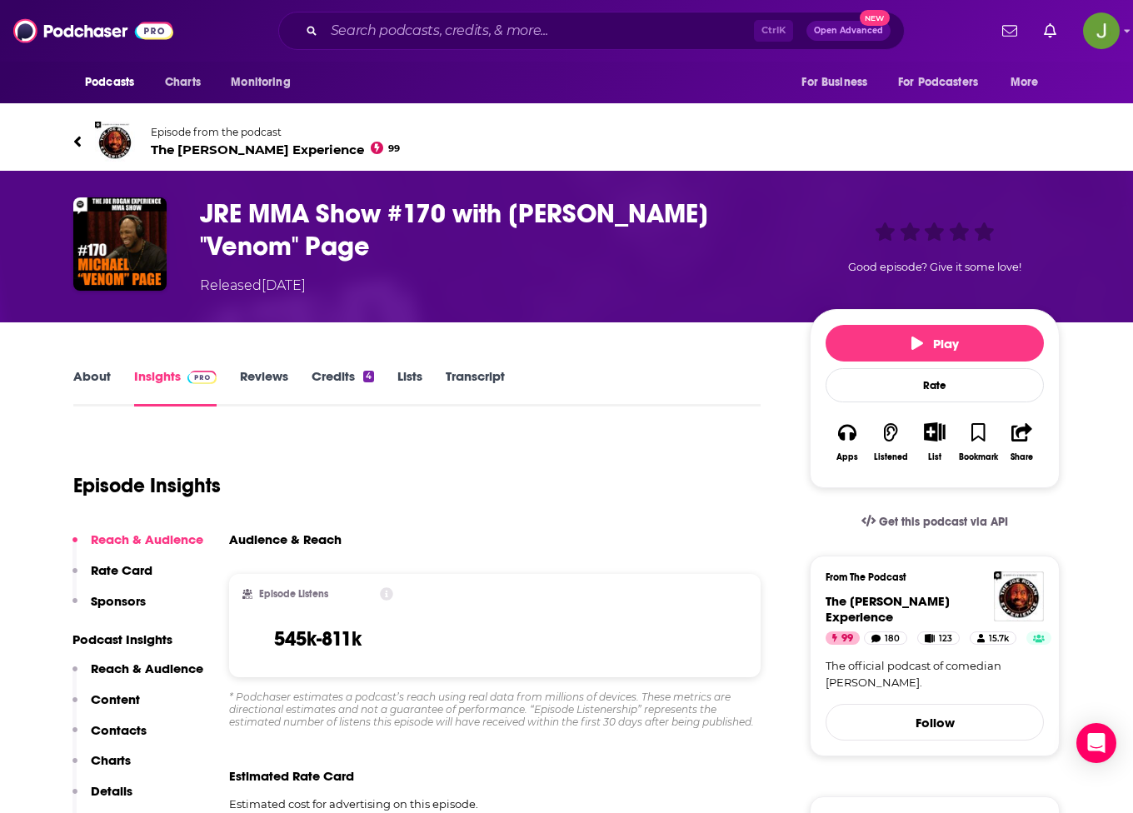
click at [275, 386] on link "Reviews" at bounding box center [264, 387] width 48 height 38
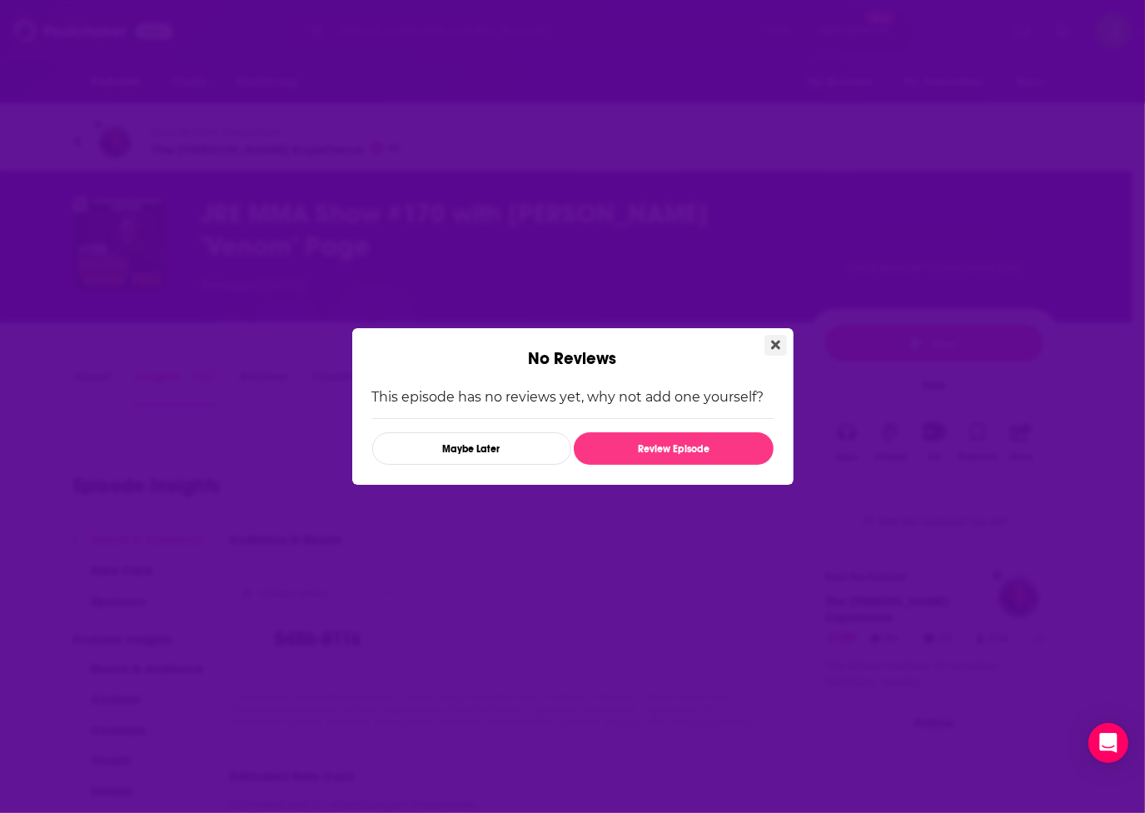
click at [769, 345] on button "Close" at bounding box center [776, 345] width 22 height 21
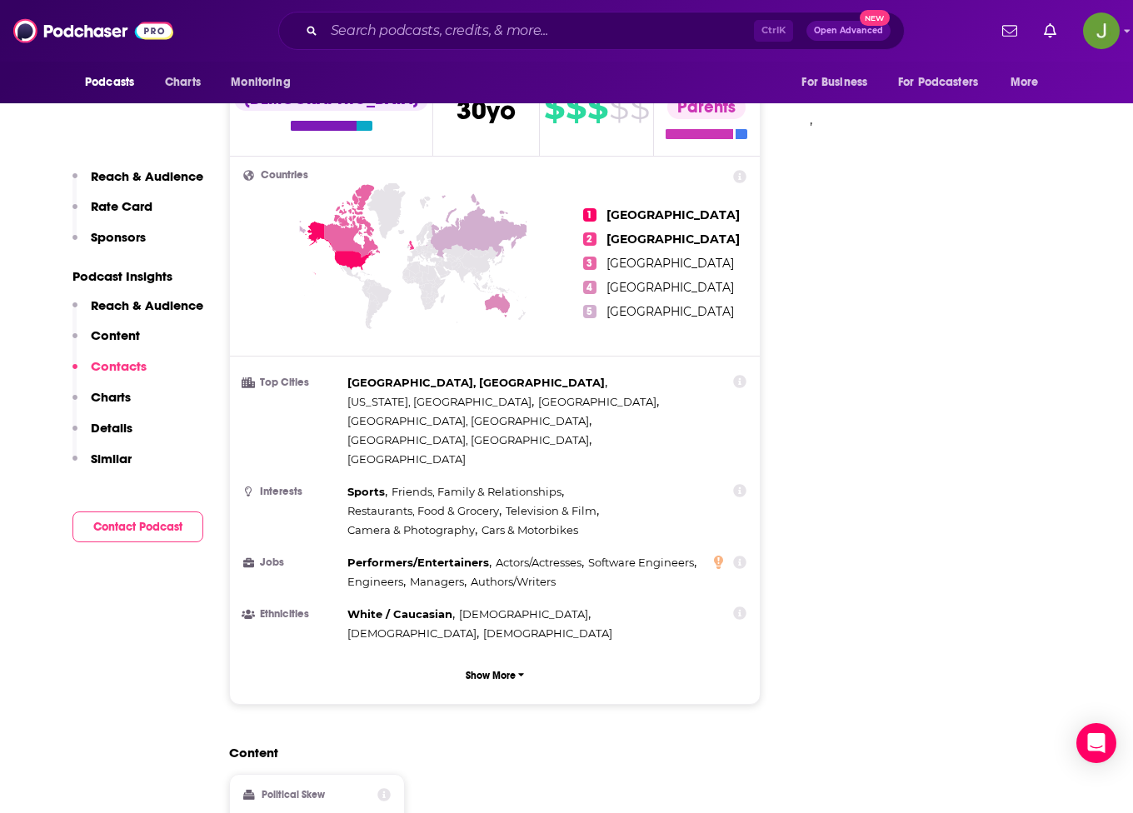
scroll to position [1416, 0]
